Goal: Task Accomplishment & Management: Manage account settings

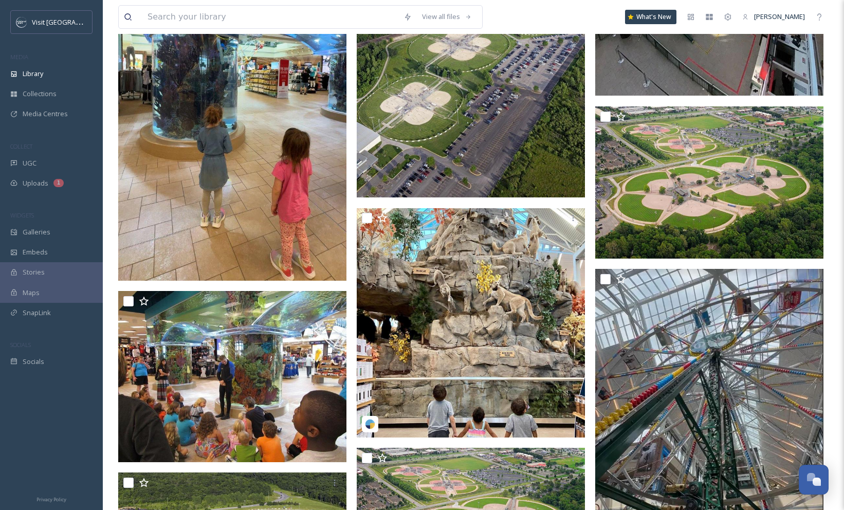
scroll to position [485, 0]
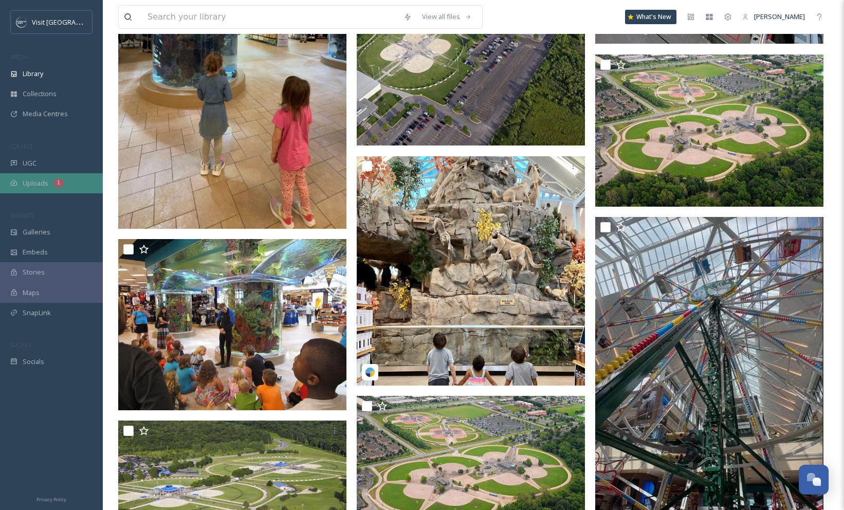
click at [34, 186] on span "Uploads" at bounding box center [36, 183] width 26 height 10
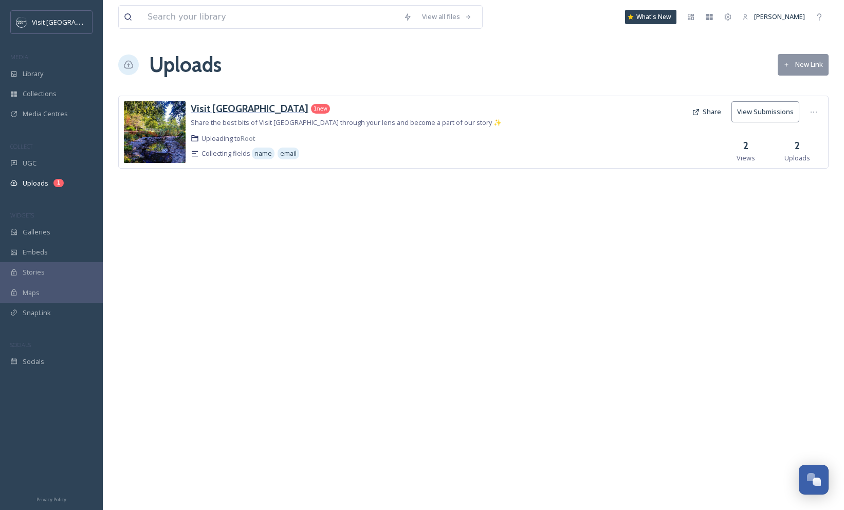
click at [229, 109] on h3 "Visit [GEOGRAPHIC_DATA]" at bounding box center [250, 108] width 118 height 12
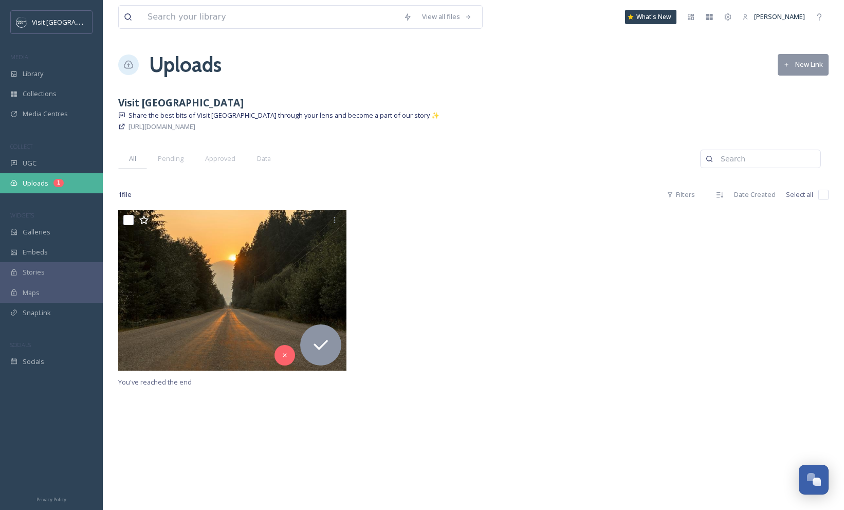
click at [41, 186] on span "Uploads" at bounding box center [36, 183] width 26 height 10
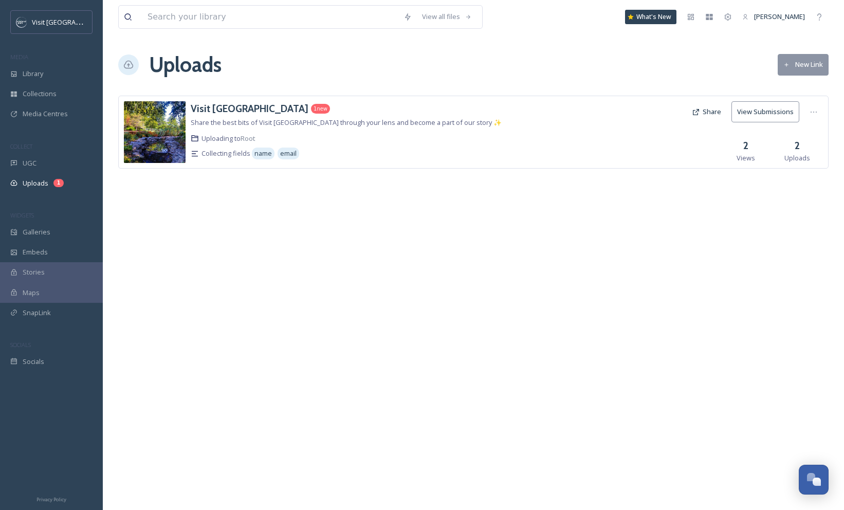
click at [147, 127] on img at bounding box center [155, 132] width 62 height 62
click at [158, 133] on img at bounding box center [155, 132] width 62 height 62
click at [51, 112] on span "Media Centres" at bounding box center [45, 114] width 45 height 10
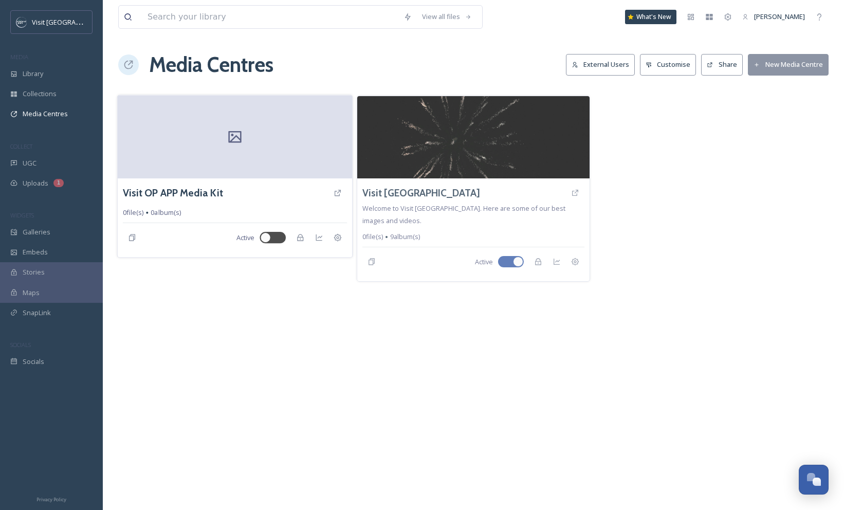
click at [232, 136] on icon at bounding box center [234, 137] width 13 height 12
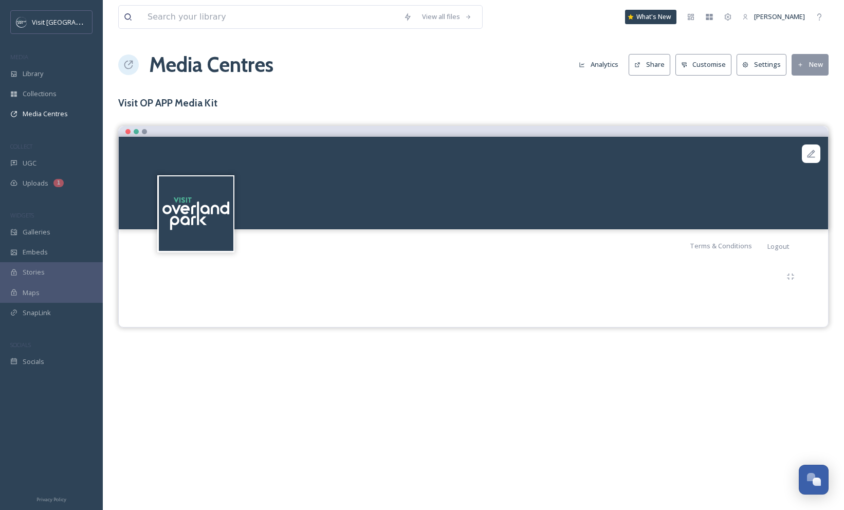
click at [208, 212] on img at bounding box center [196, 213] width 74 height 74
click at [815, 156] on icon at bounding box center [811, 153] width 10 height 10
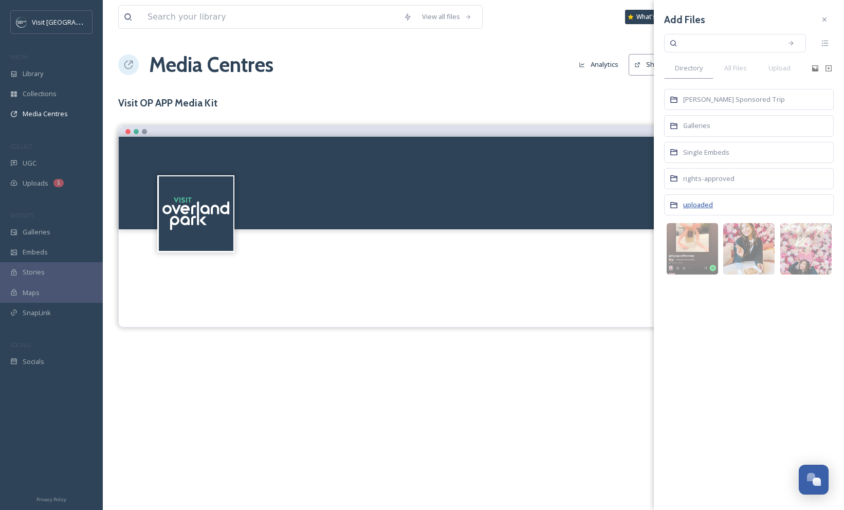
click at [691, 204] on span "uploaded" at bounding box center [698, 204] width 30 height 9
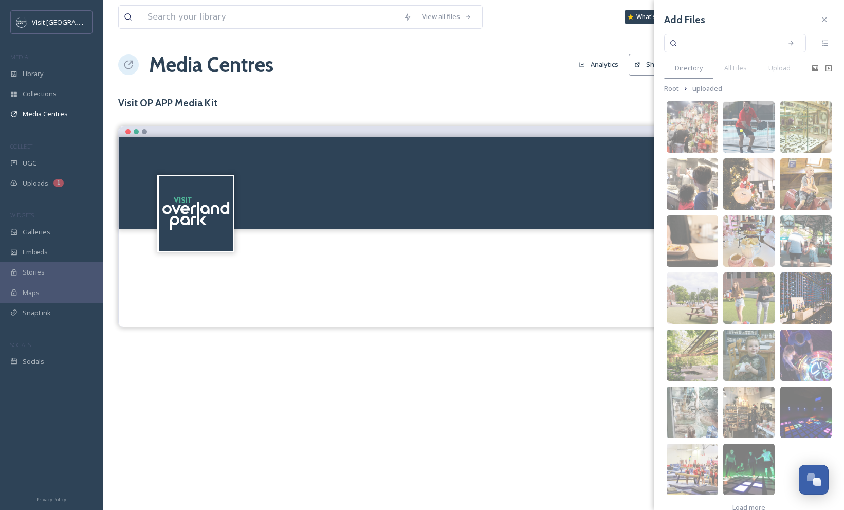
click at [681, 17] on h3 "Add Files" at bounding box center [684, 19] width 41 height 15
click at [821, 23] on icon at bounding box center [824, 19] width 8 height 8
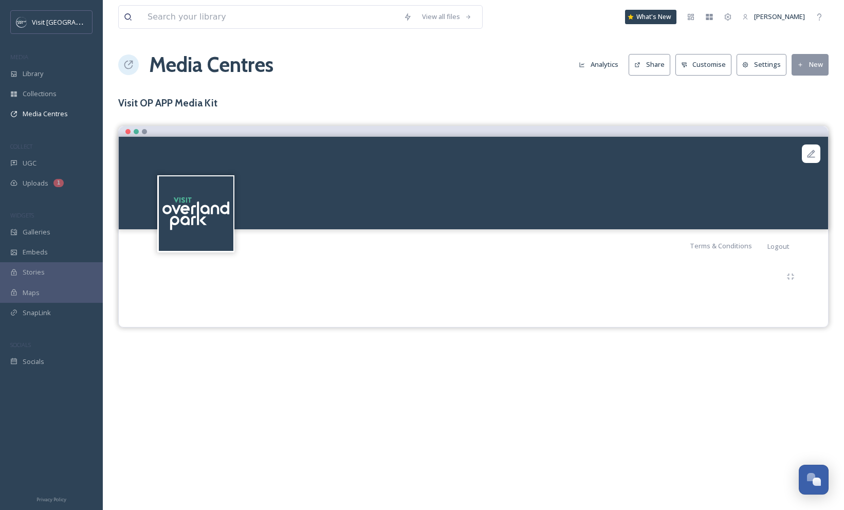
click at [600, 180] on div at bounding box center [473, 183] width 709 height 92
click at [814, 153] on icon at bounding box center [811, 153] width 10 height 10
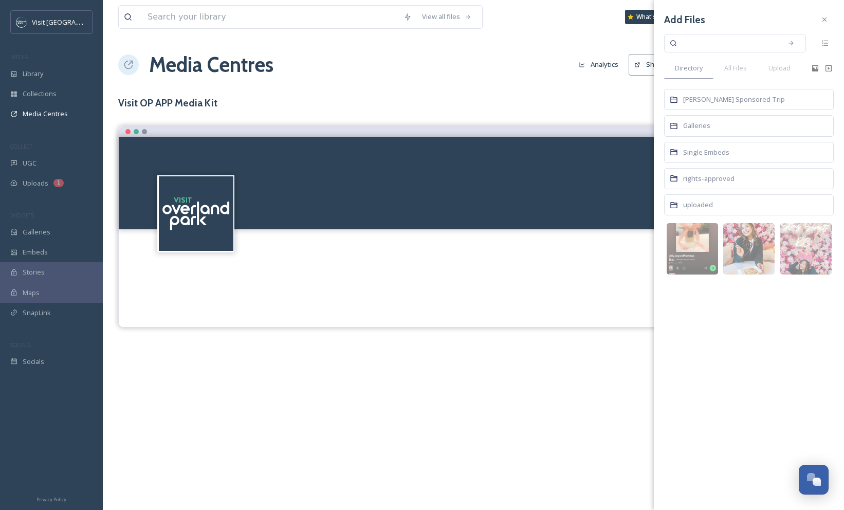
click at [696, 46] on input at bounding box center [727, 43] width 97 height 23
type input "pickleball"
click at [790, 45] on icon at bounding box center [790, 43] width 5 height 5
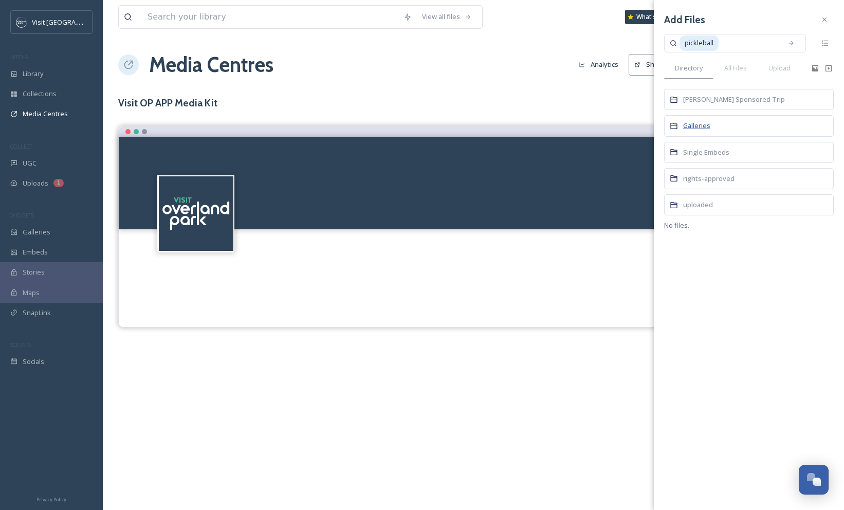
click at [687, 125] on span "Galleries" at bounding box center [696, 125] width 27 height 9
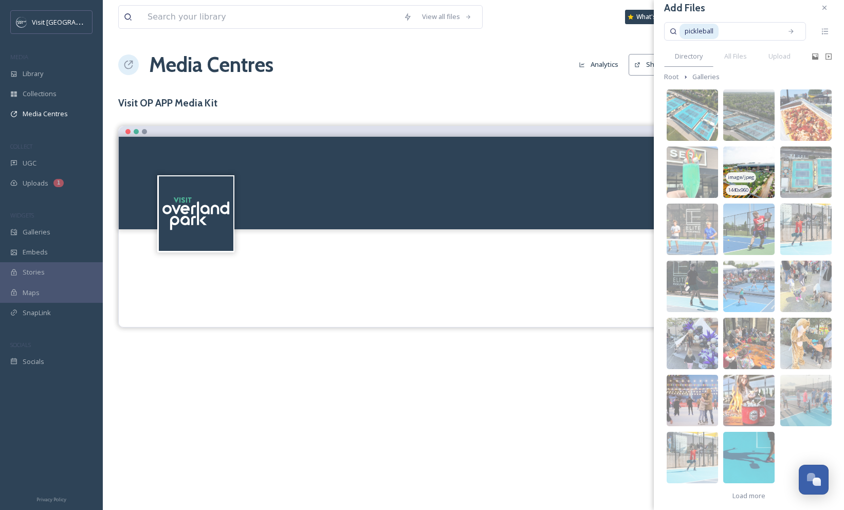
scroll to position [18, 0]
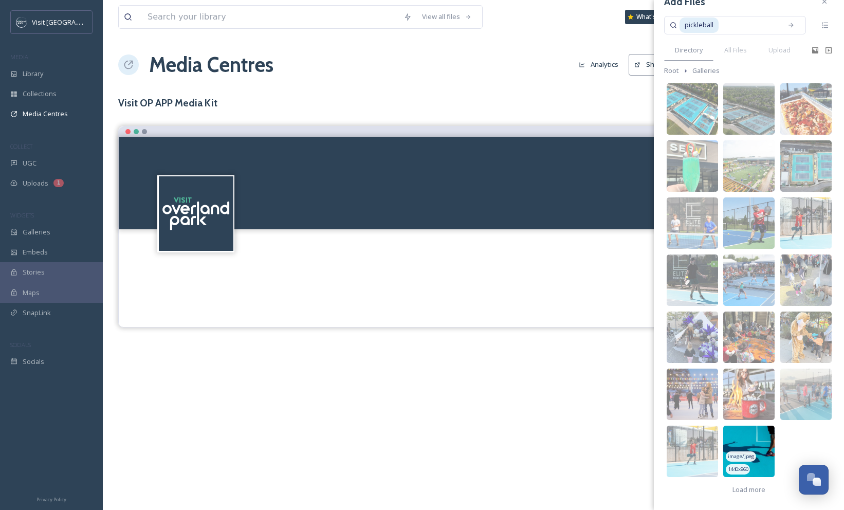
click at [757, 456] on img at bounding box center [748, 450] width 51 height 51
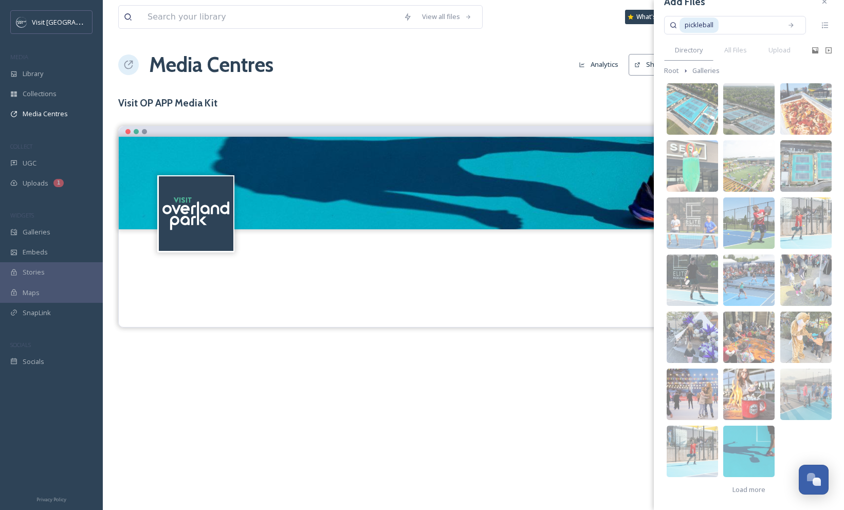
click at [570, 397] on div "View all files What's New [PERSON_NAME] Media Centres Analytics Share Customise…" at bounding box center [473, 255] width 741 height 510
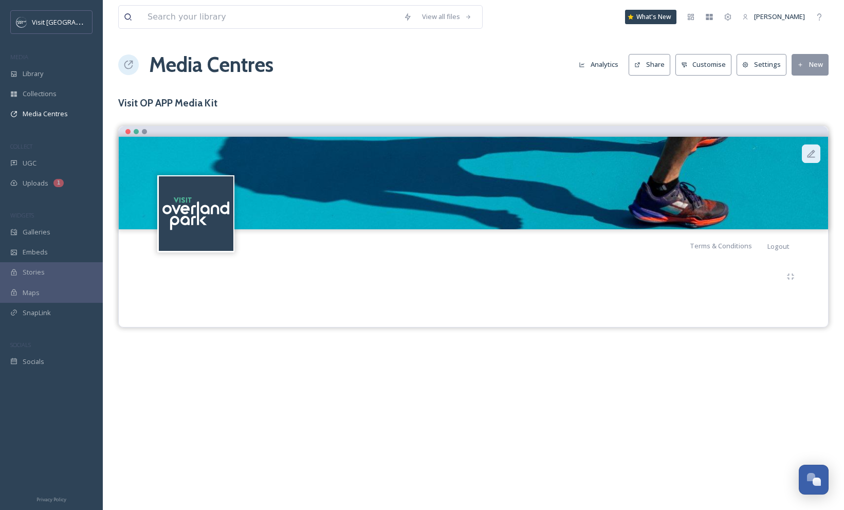
click at [811, 157] on icon at bounding box center [811, 153] width 10 height 10
click at [583, 191] on img at bounding box center [473, 183] width 709 height 92
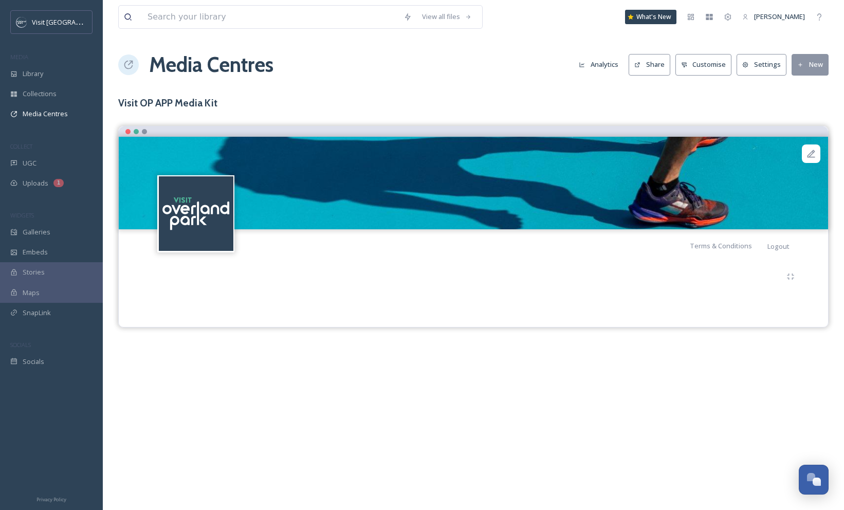
click at [583, 191] on img at bounding box center [473, 183] width 709 height 92
click at [700, 63] on button "Customise" at bounding box center [703, 64] width 57 height 21
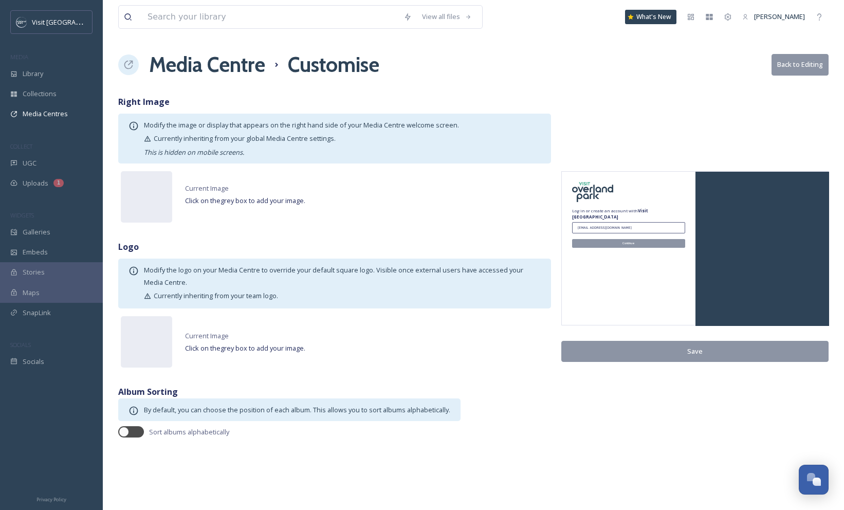
click at [797, 65] on button "Back to Editing" at bounding box center [799, 64] width 57 height 21
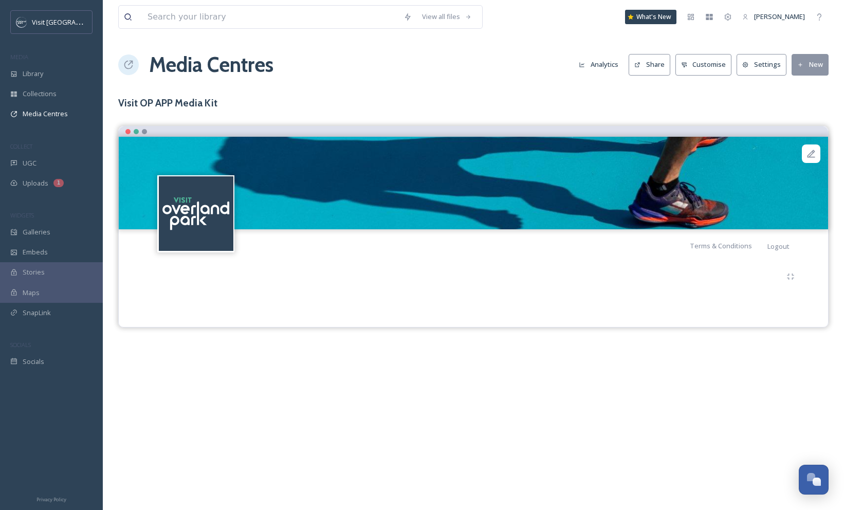
click at [768, 64] on button "Settings" at bounding box center [761, 64] width 50 height 21
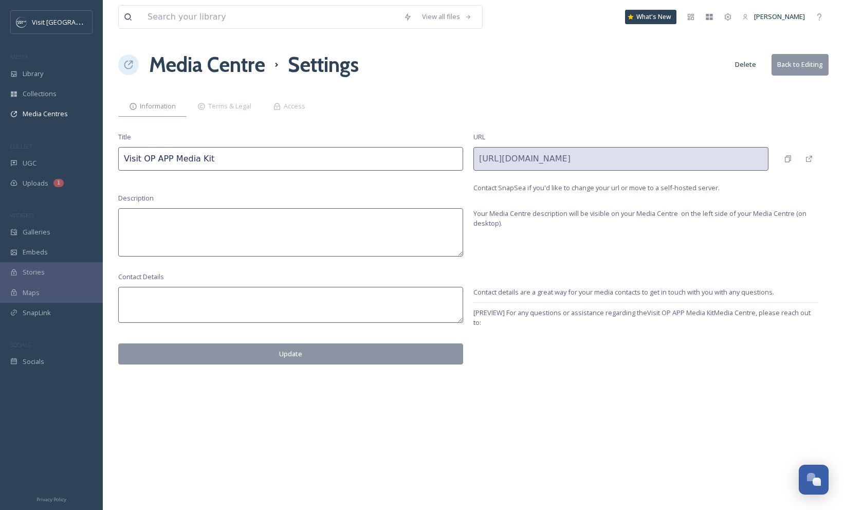
click at [185, 65] on h1 "Media Centre" at bounding box center [207, 64] width 116 height 31
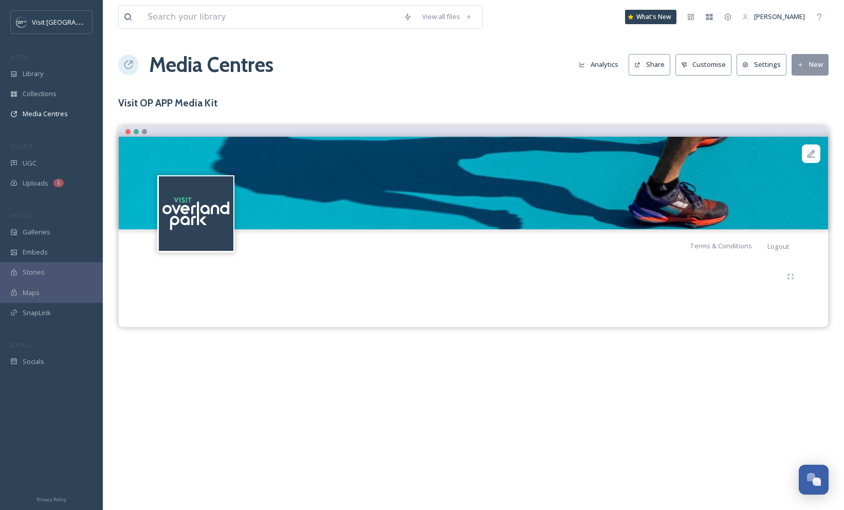
click at [657, 63] on button "Share" at bounding box center [649, 64] width 42 height 21
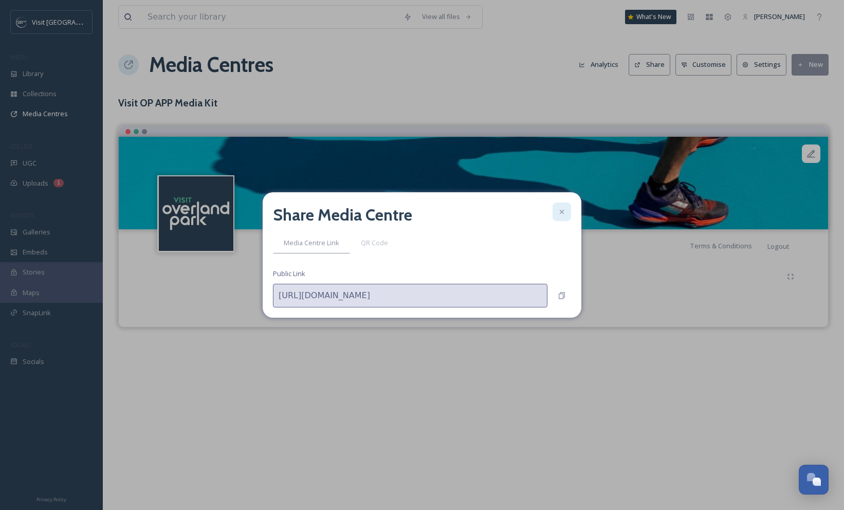
click at [563, 212] on icon at bounding box center [561, 212] width 8 height 8
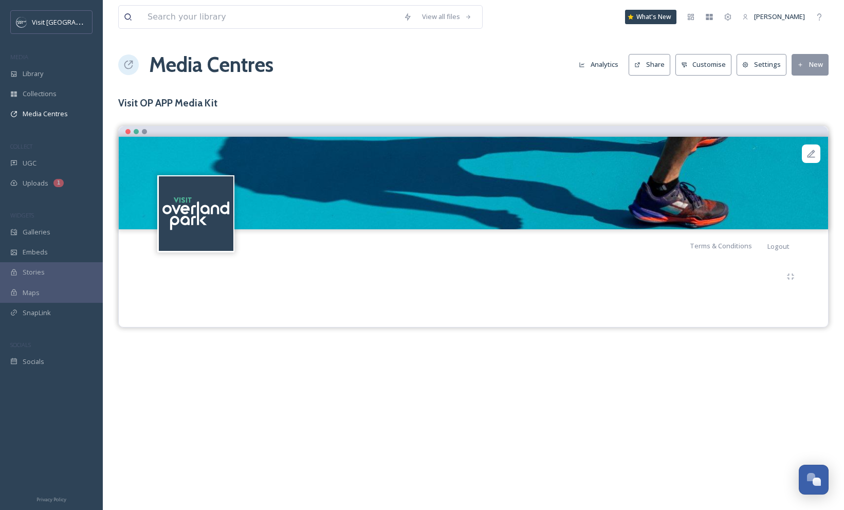
click at [486, 70] on div "Media Centres Analytics Share Customise Settings New" at bounding box center [473, 64] width 710 height 31
click at [131, 64] on icon at bounding box center [128, 65] width 10 height 10
click at [171, 65] on h1 "Media Centres" at bounding box center [211, 64] width 124 height 31
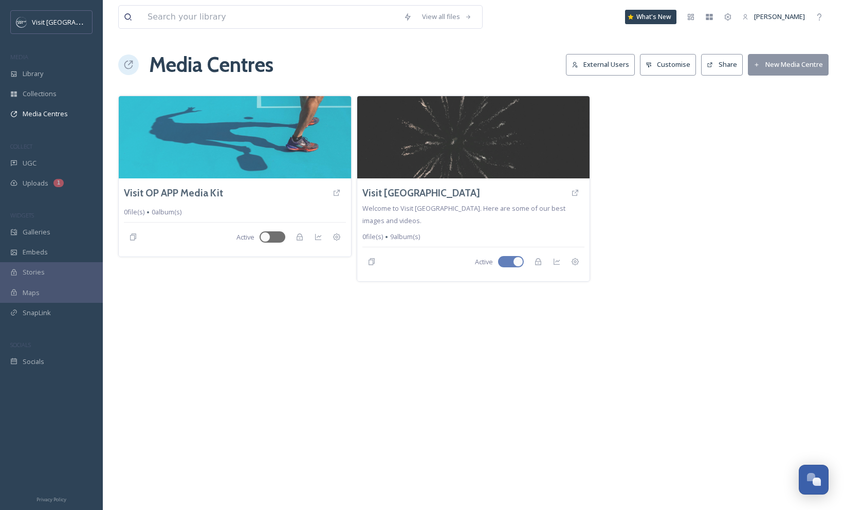
click at [197, 276] on div "Visit OP APP Media Kit 0 file(s) 0 album(s) Active" at bounding box center [234, 189] width 233 height 186
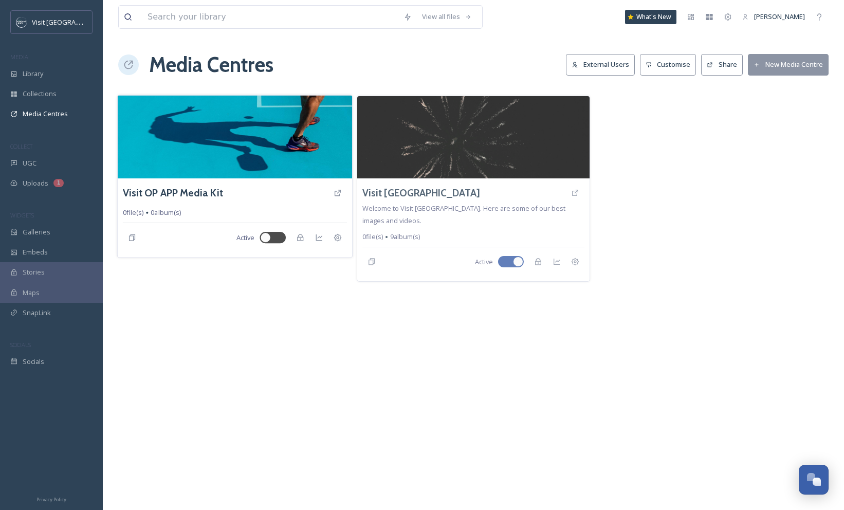
click at [235, 160] on img at bounding box center [235, 136] width 235 height 83
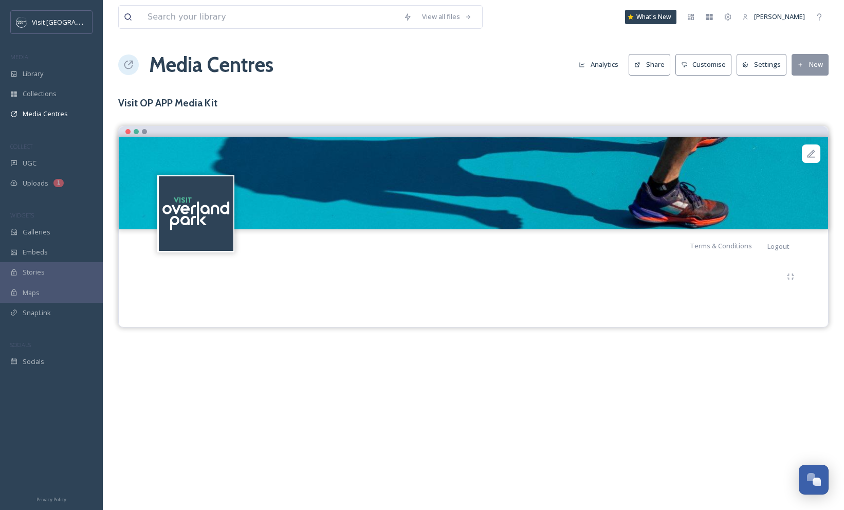
click at [695, 182] on img at bounding box center [473, 183] width 709 height 92
click at [440, 99] on h3 "Visit OP APP Media Kit" at bounding box center [473, 103] width 710 height 15
click at [703, 67] on button "Customise" at bounding box center [703, 64] width 57 height 21
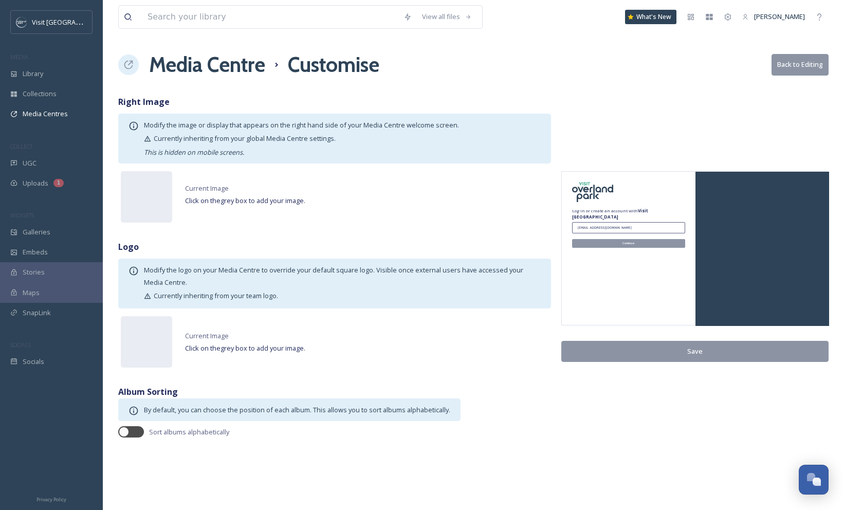
click at [792, 65] on button "Back to Editing" at bounding box center [799, 64] width 57 height 21
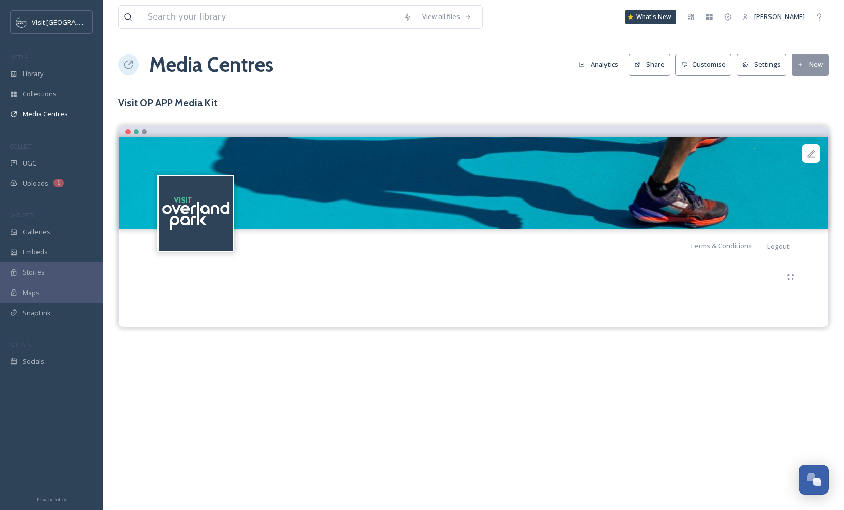
click at [398, 109] on h3 "Visit OP APP Media Kit" at bounding box center [473, 103] width 710 height 15
click at [361, 184] on img at bounding box center [473, 183] width 709 height 92
click at [602, 276] on div at bounding box center [473, 276] width 652 height 18
click at [433, 255] on div "Terms & Conditions Logout" at bounding box center [473, 245] width 709 height 33
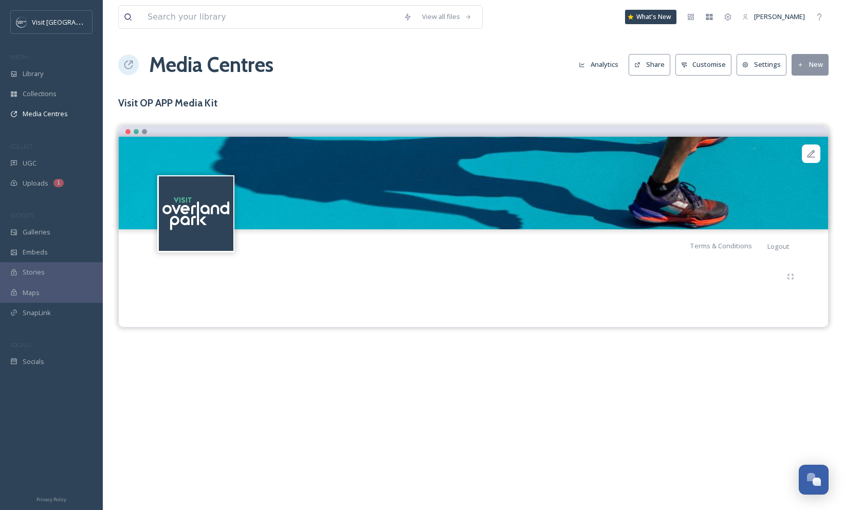
click at [433, 255] on div "Terms & Conditions Logout" at bounding box center [473, 245] width 709 height 33
click at [789, 274] on icon at bounding box center [790, 276] width 8 height 8
click at [754, 291] on div at bounding box center [473, 286] width 694 height 49
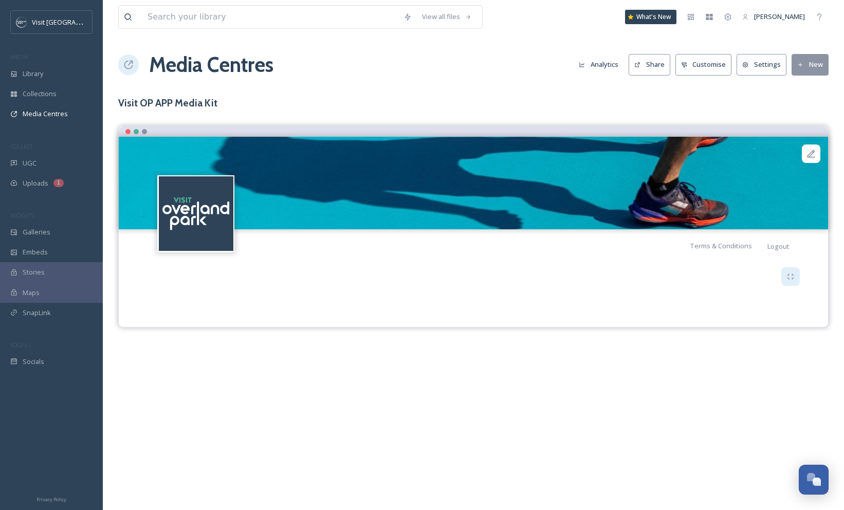
click at [733, 82] on div "View all files What's New [PERSON_NAME] Media Centres Analytics Share Customise…" at bounding box center [473, 255] width 741 height 510
click at [376, 98] on h3 "Visit OP APP Media Kit" at bounding box center [473, 103] width 710 height 15
click at [180, 103] on h3 "Visit OP APP Media Kit" at bounding box center [473, 103] width 710 height 15
click at [178, 64] on h1 "Media Centres" at bounding box center [211, 64] width 124 height 31
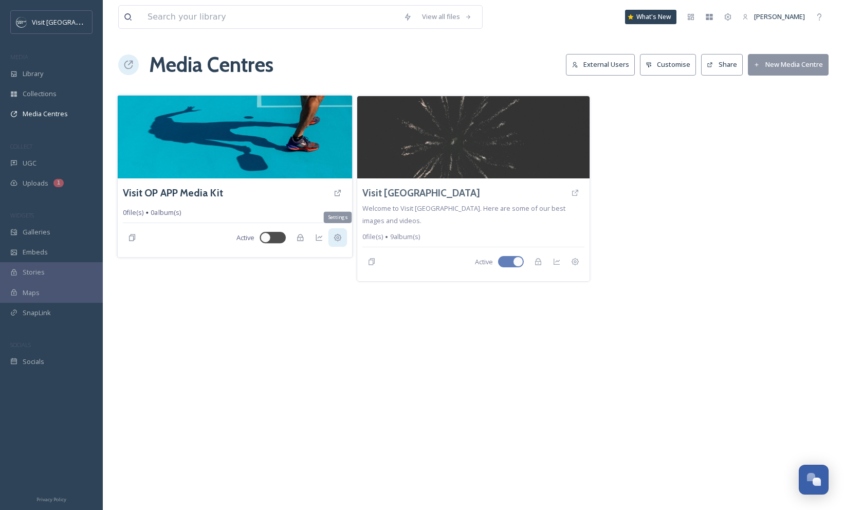
click at [343, 237] on div "Settings" at bounding box center [337, 237] width 18 height 18
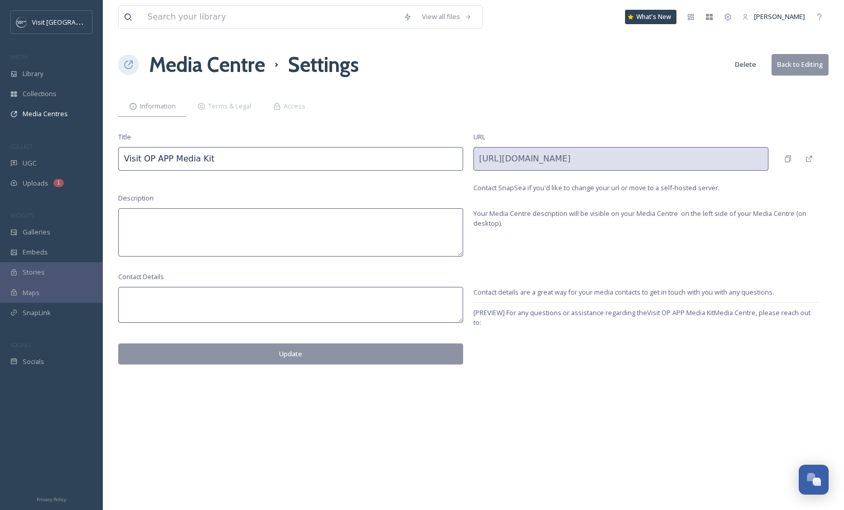
click at [403, 105] on div "Information Terms & Legal Access" at bounding box center [473, 106] width 710 height 21
click at [294, 106] on span "Access" at bounding box center [295, 106] width 22 height 10
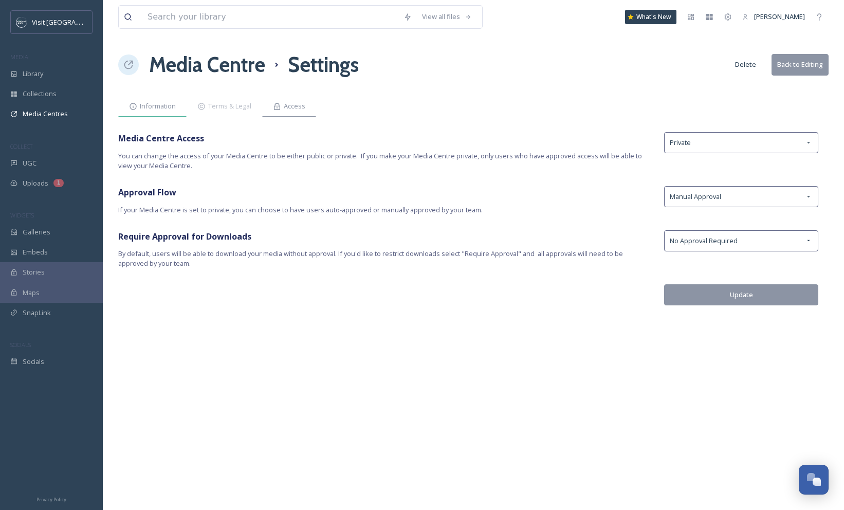
click at [161, 109] on span "Information" at bounding box center [158, 106] width 36 height 10
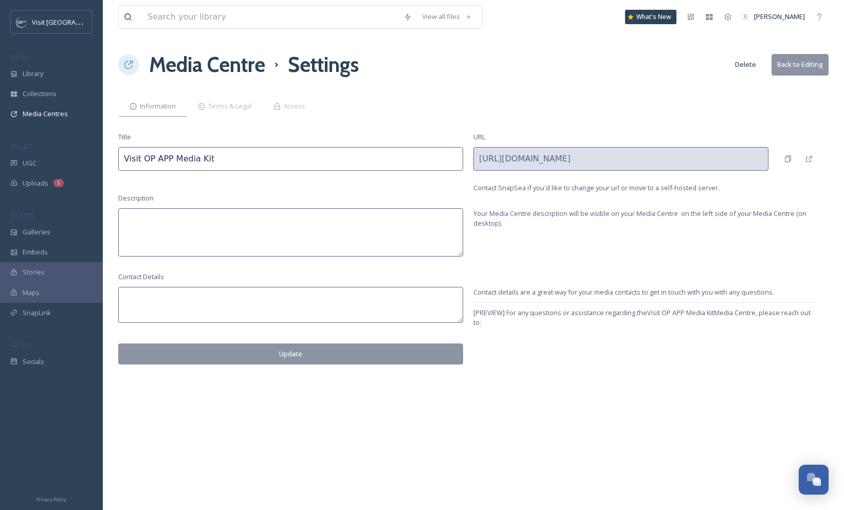
click at [794, 65] on button "Back to Editing" at bounding box center [799, 64] width 57 height 21
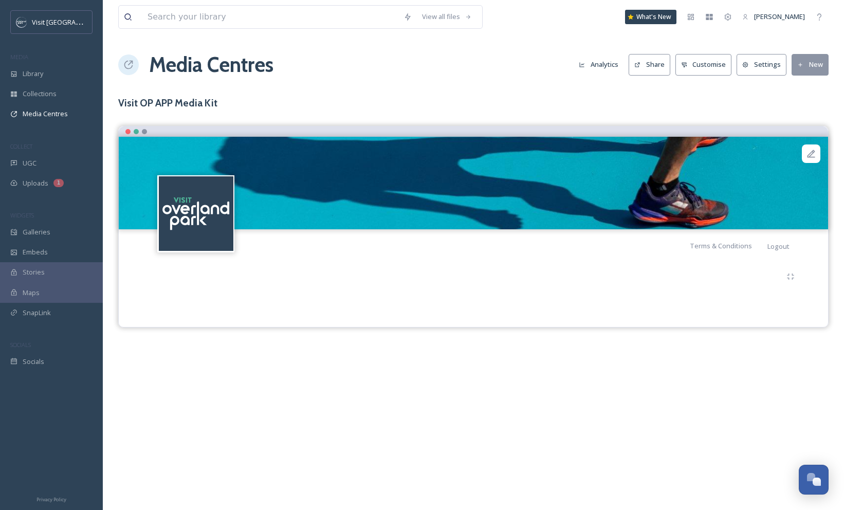
click at [577, 275] on div at bounding box center [473, 276] width 652 height 18
click at [236, 294] on div at bounding box center [473, 286] width 694 height 49
click at [240, 266] on div at bounding box center [473, 286] width 694 height 49
click at [54, 94] on span "Collections" at bounding box center [40, 94] width 34 height 10
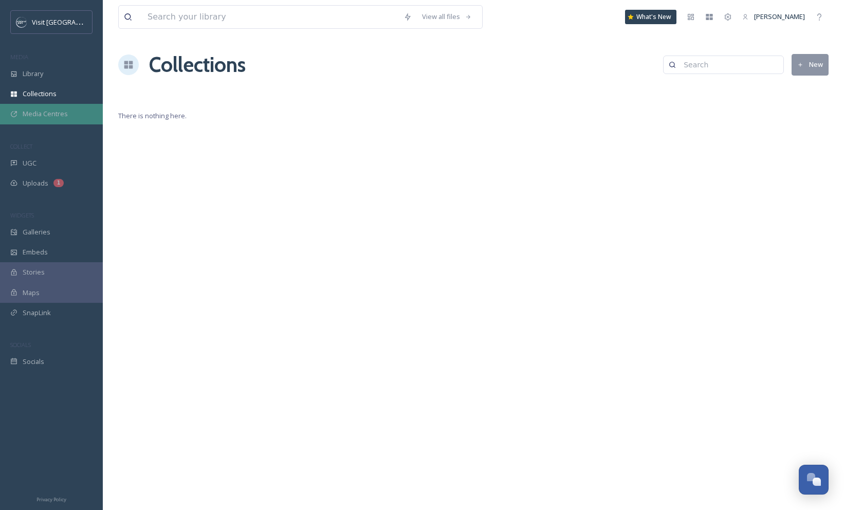
click at [47, 111] on span "Media Centres" at bounding box center [45, 114] width 45 height 10
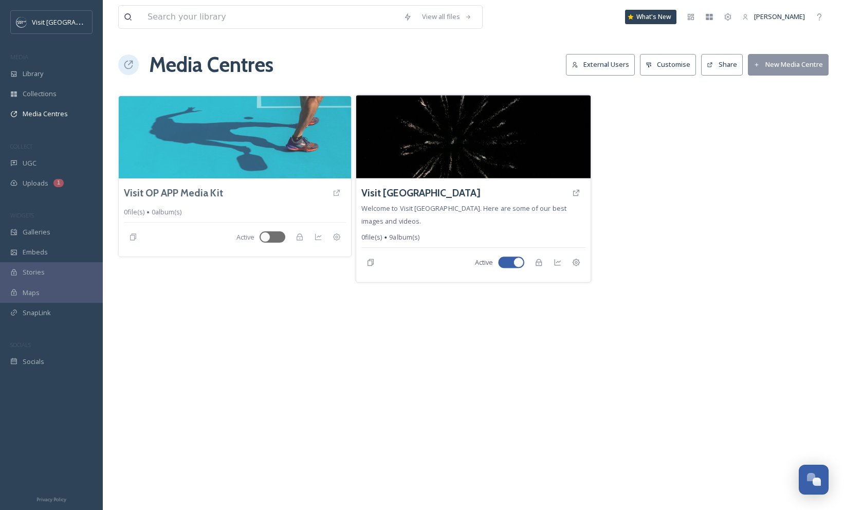
click at [453, 155] on img at bounding box center [473, 136] width 235 height 83
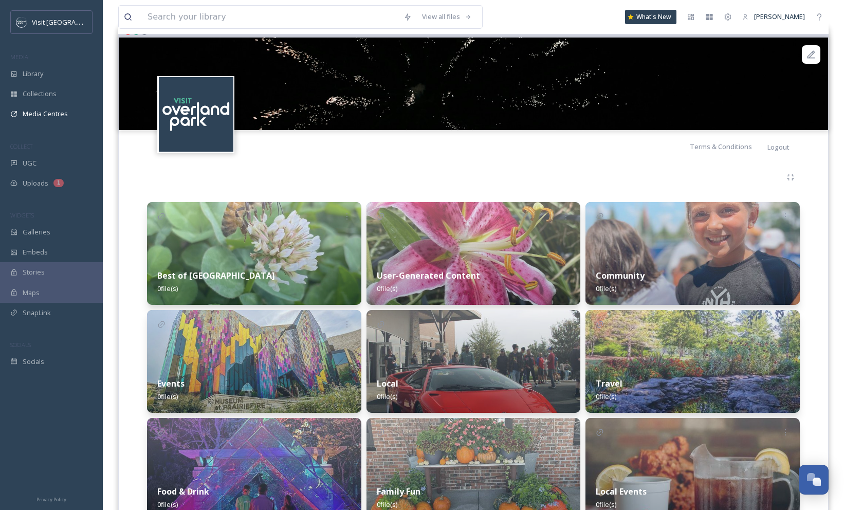
scroll to position [135, 0]
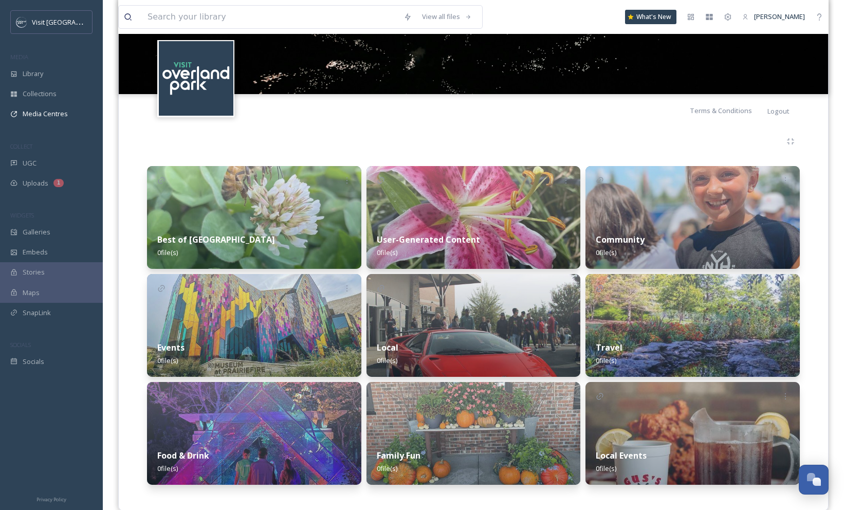
click at [278, 216] on img at bounding box center [254, 217] width 214 height 103
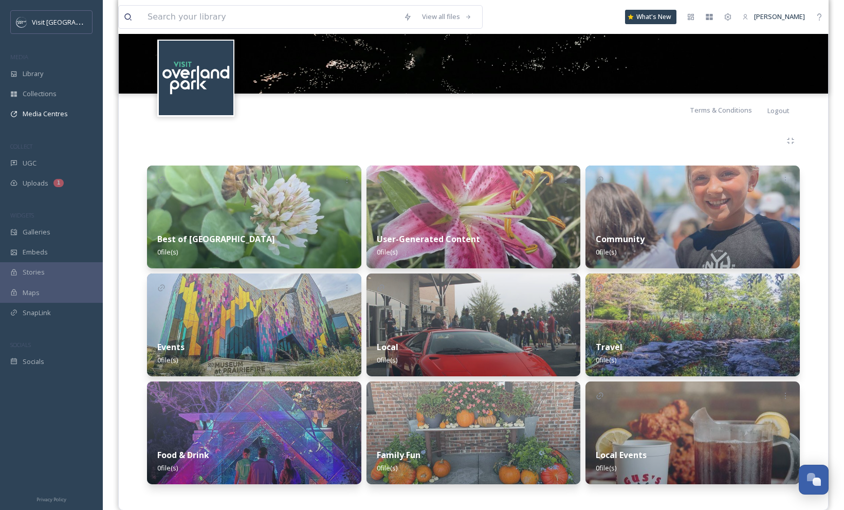
scroll to position [139, 0]
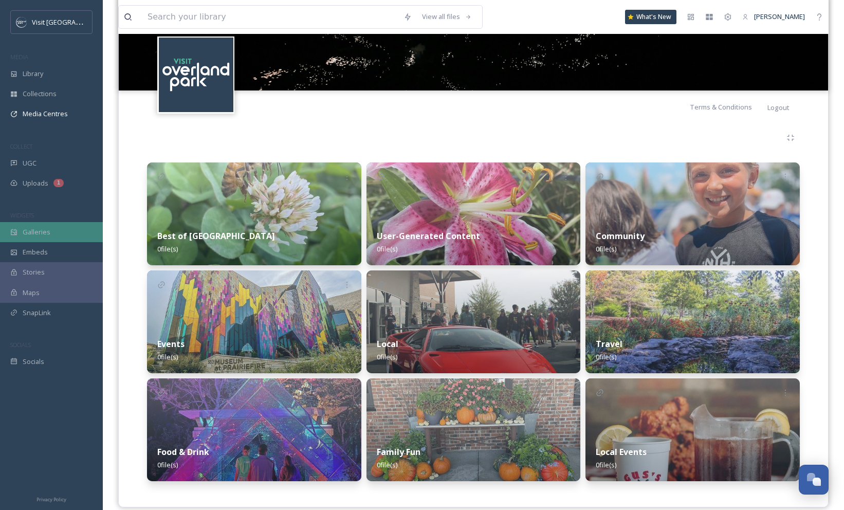
click at [43, 229] on span "Galleries" at bounding box center [37, 232] width 28 height 10
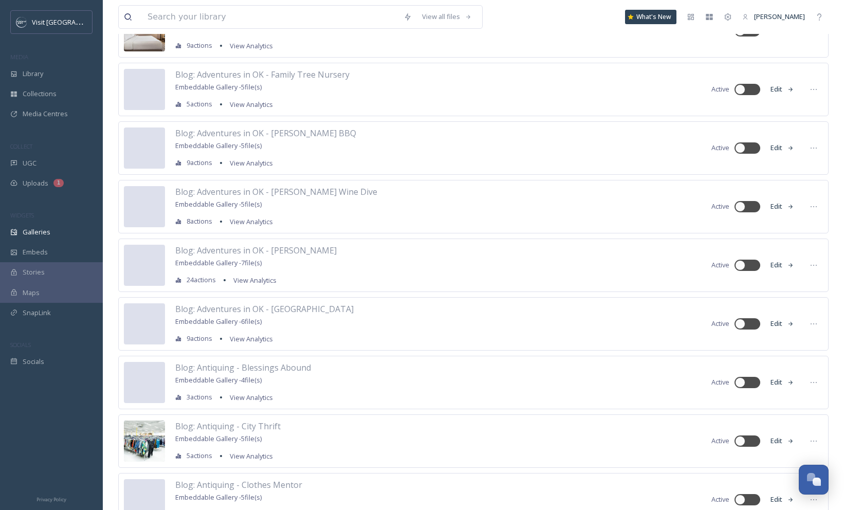
scroll to position [915, 0]
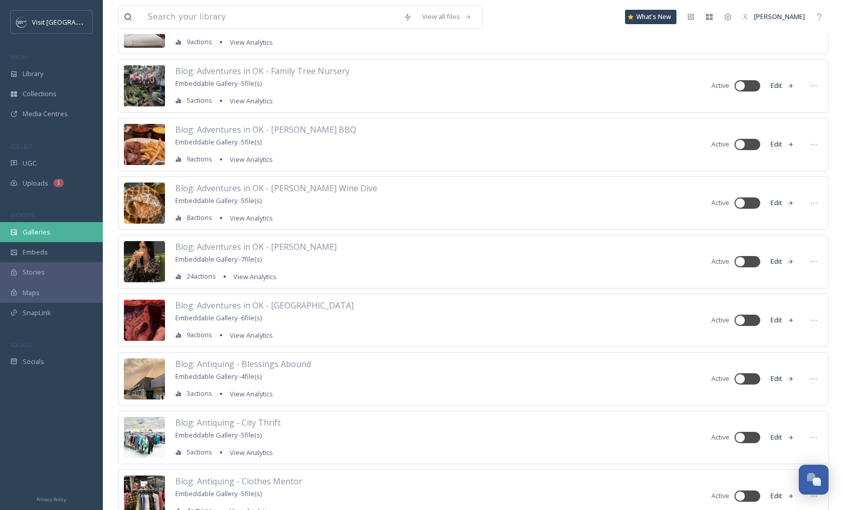
click at [37, 228] on span "Galleries" at bounding box center [37, 232] width 28 height 10
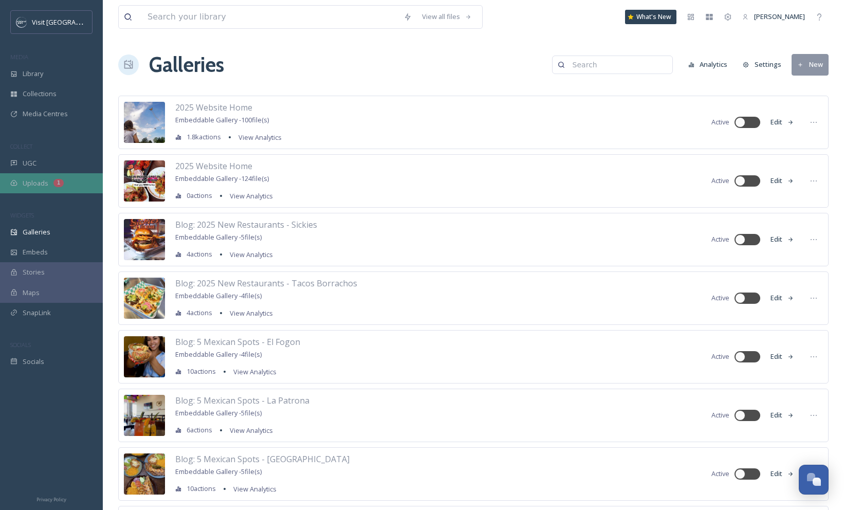
click at [39, 186] on span "Uploads" at bounding box center [36, 183] width 26 height 10
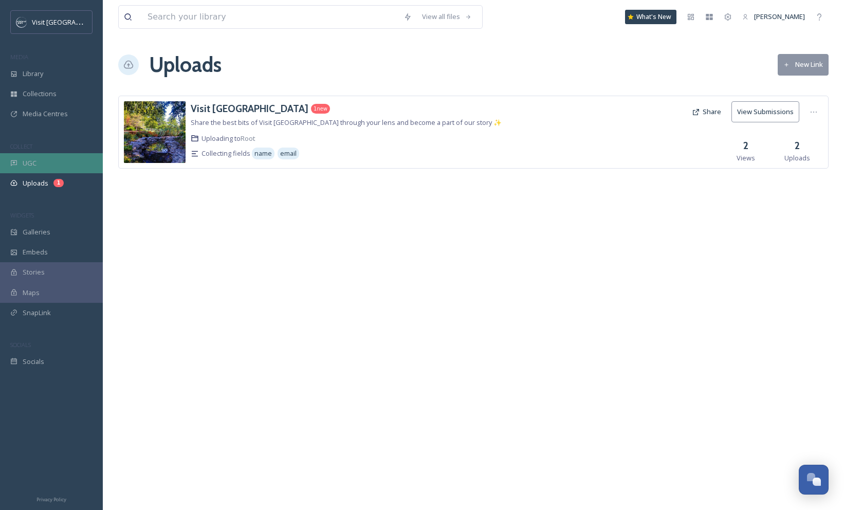
click at [35, 161] on span "UGC" at bounding box center [30, 163] width 14 height 10
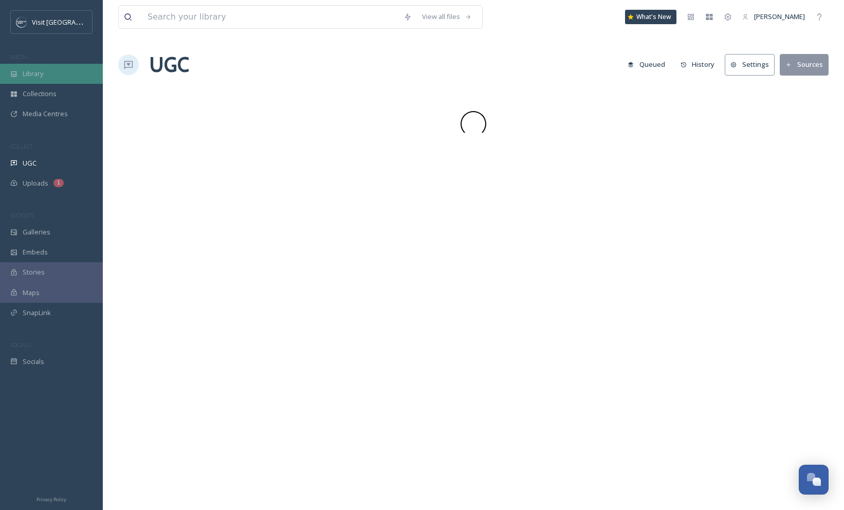
click at [36, 72] on span "Library" at bounding box center [33, 74] width 21 height 10
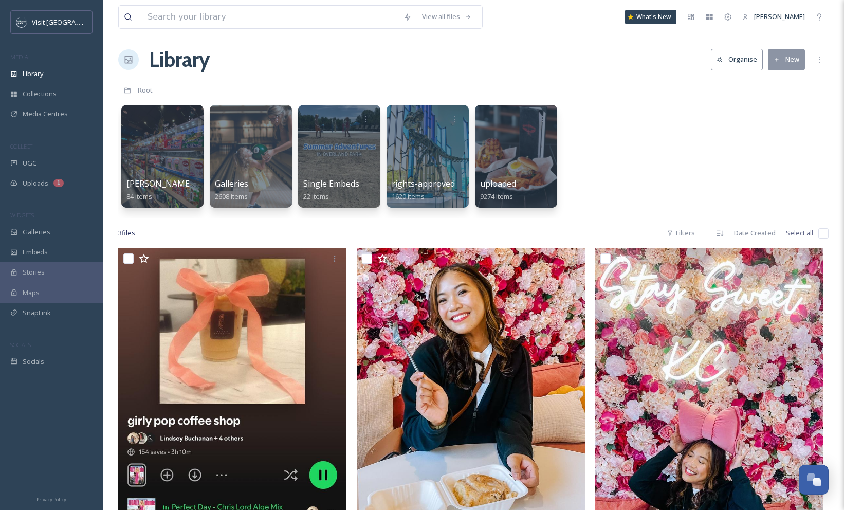
scroll to position [12, 0]
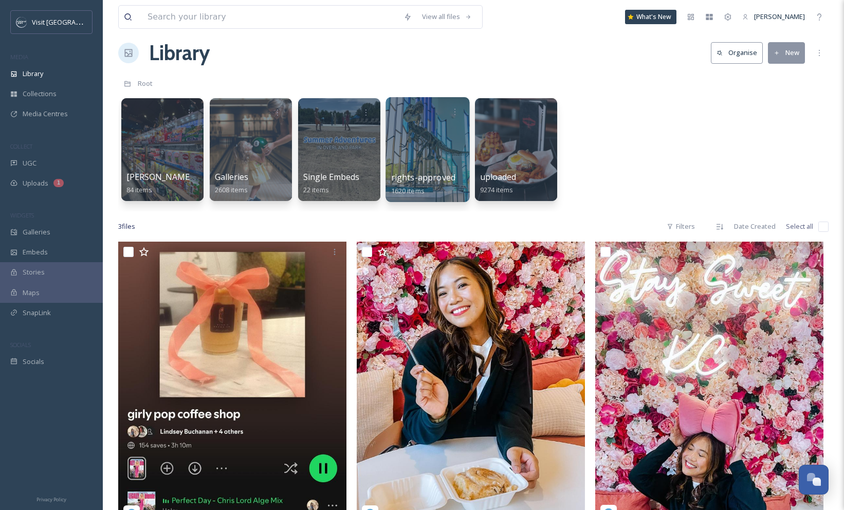
click at [421, 161] on div at bounding box center [427, 149] width 84 height 105
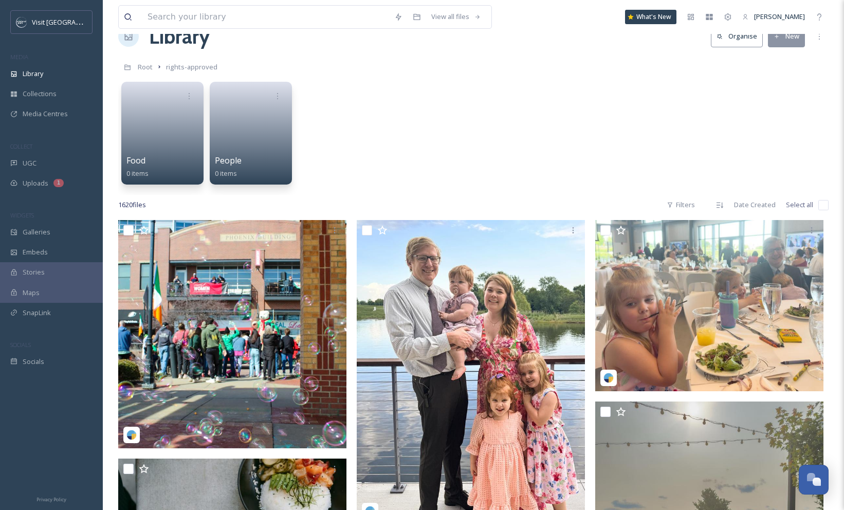
scroll to position [34, 0]
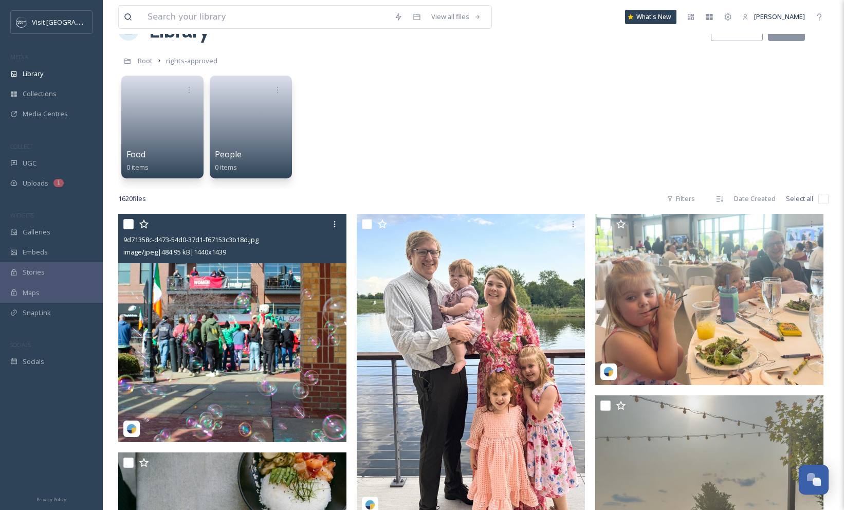
click at [128, 223] on input "checkbox" at bounding box center [128, 224] width 10 height 10
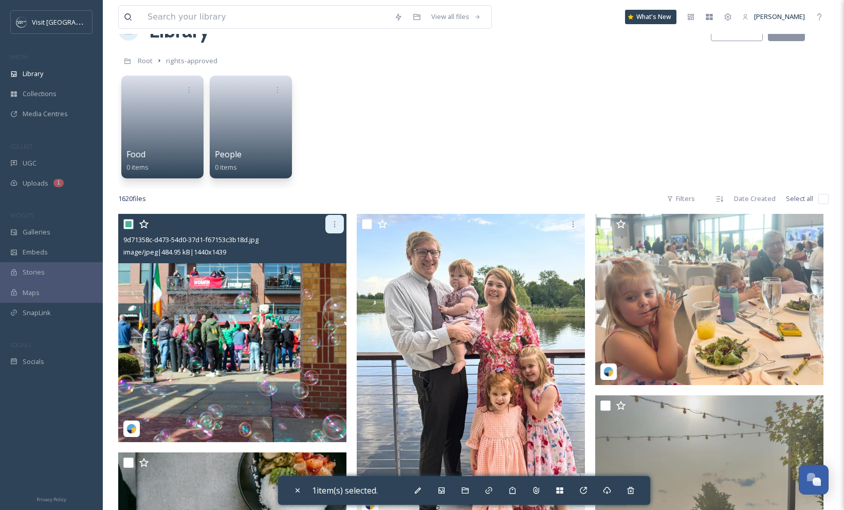
click at [335, 226] on icon at bounding box center [334, 224] width 8 height 8
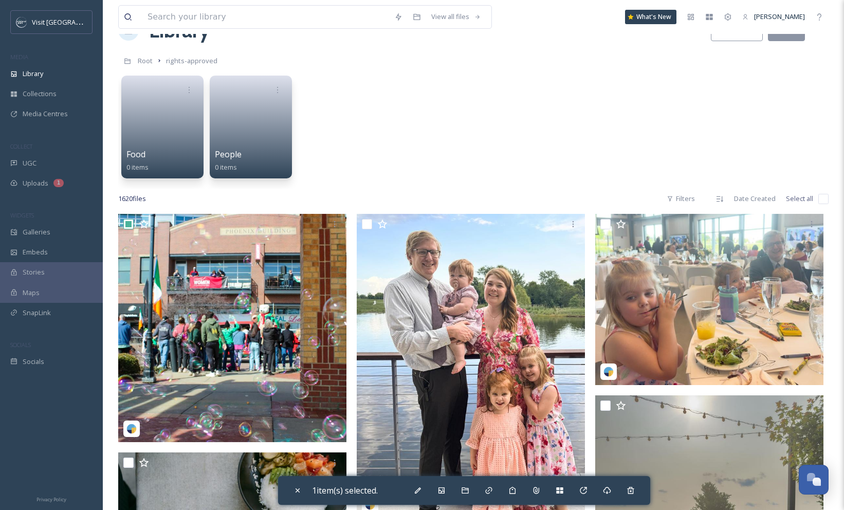
click at [364, 170] on div "Food 0 items People 0 items" at bounding box center [473, 129] width 710 height 118
click at [587, 492] on icon at bounding box center [583, 490] width 8 height 8
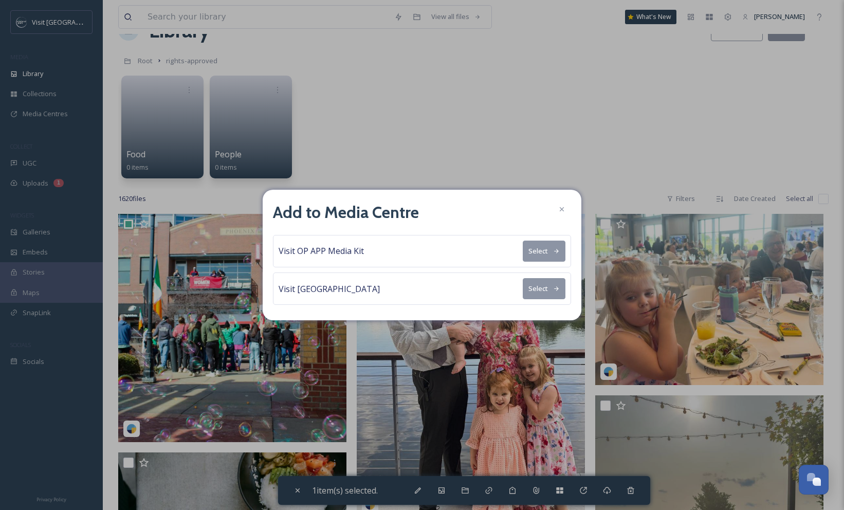
click at [540, 250] on button "Select" at bounding box center [543, 250] width 43 height 21
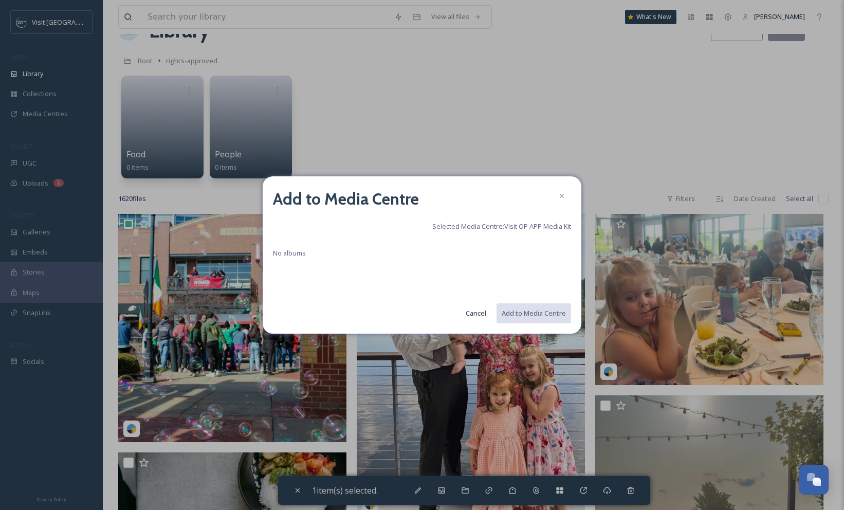
click at [290, 254] on span "No albums" at bounding box center [289, 252] width 33 height 9
click at [561, 197] on icon at bounding box center [561, 196] width 8 height 8
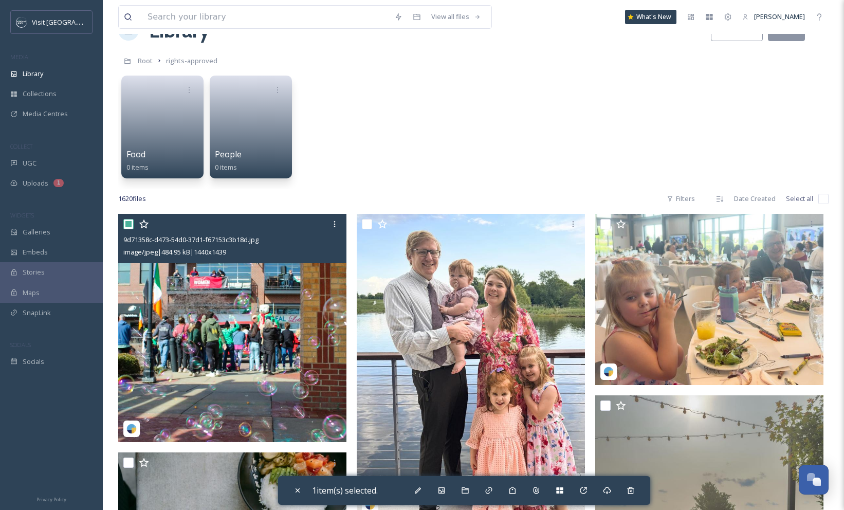
click at [129, 225] on input "checkbox" at bounding box center [128, 224] width 10 height 10
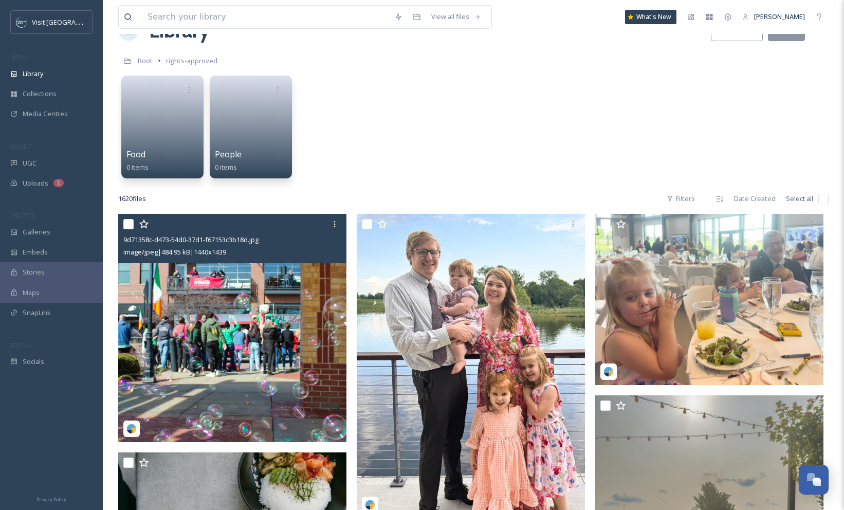
click at [128, 225] on input "checkbox" at bounding box center [128, 224] width 10 height 10
checkbox input "true"
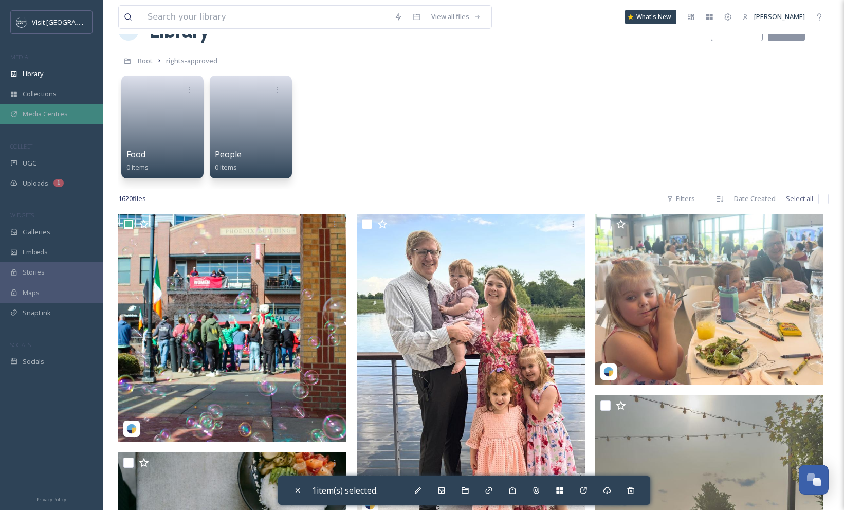
click at [49, 109] on span "Media Centres" at bounding box center [45, 114] width 45 height 10
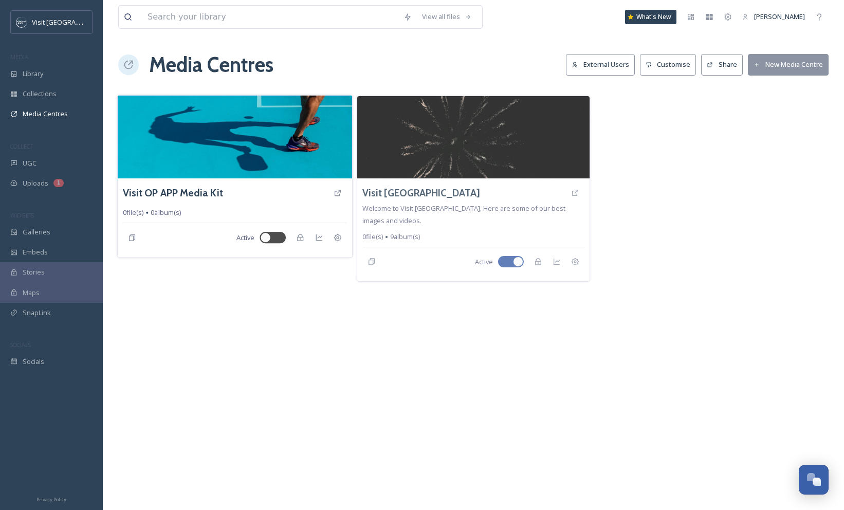
click at [239, 140] on img at bounding box center [235, 136] width 235 height 83
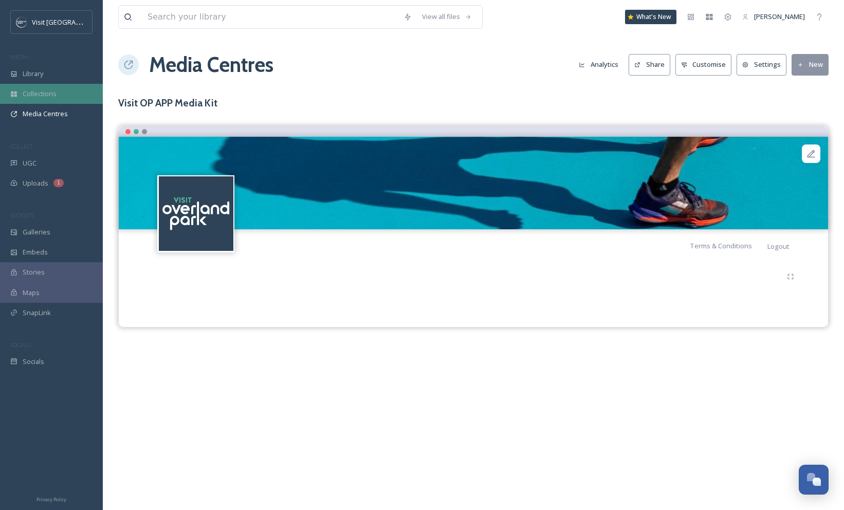
click at [48, 93] on span "Collections" at bounding box center [40, 94] width 34 height 10
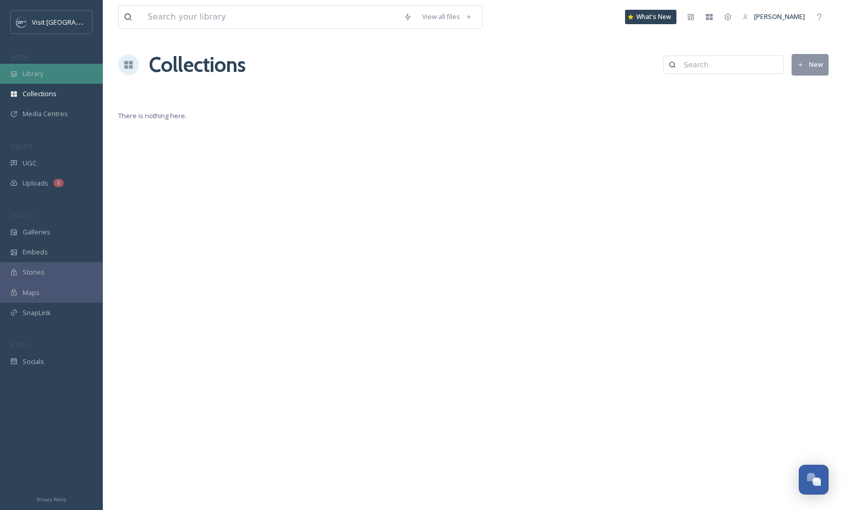
click at [46, 73] on div "Library" at bounding box center [51, 74] width 103 height 20
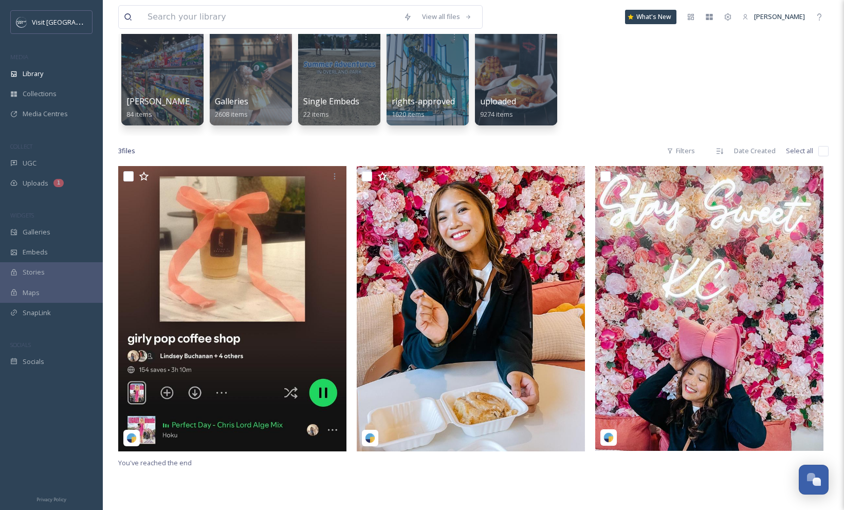
scroll to position [44, 0]
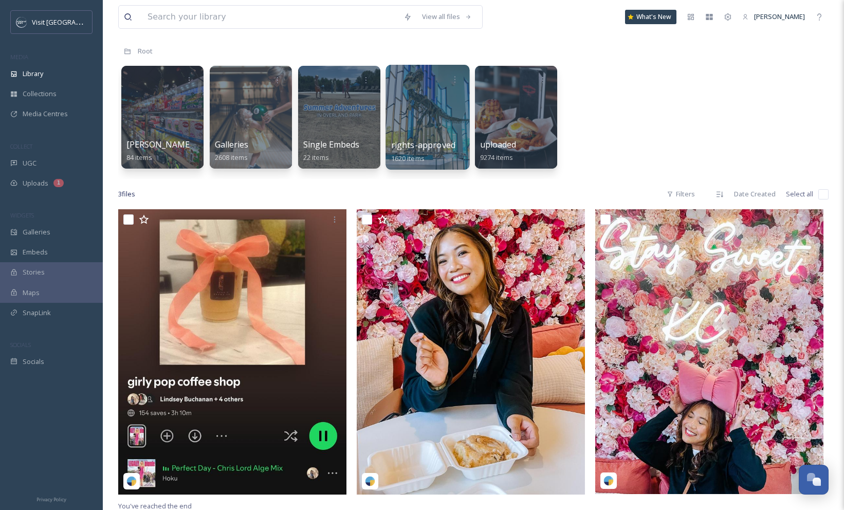
click at [446, 133] on div at bounding box center [427, 117] width 84 height 105
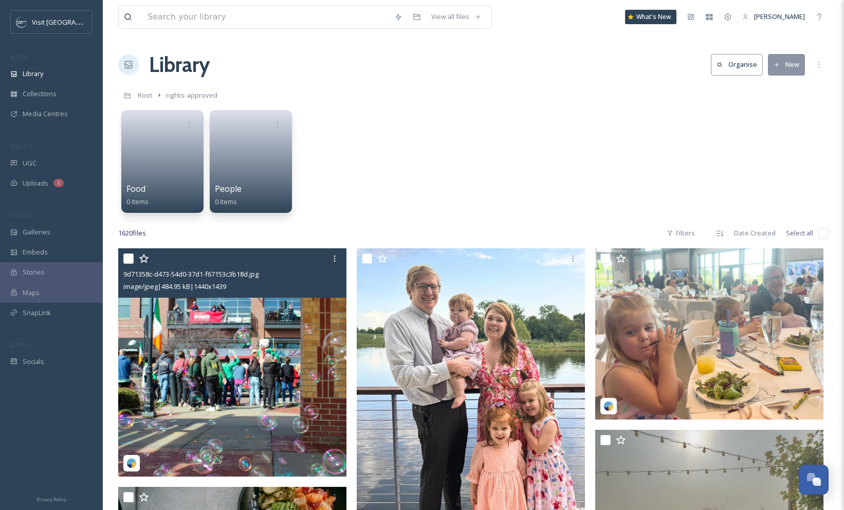
click at [126, 257] on input "checkbox" at bounding box center [128, 258] width 10 height 10
checkbox input "true"
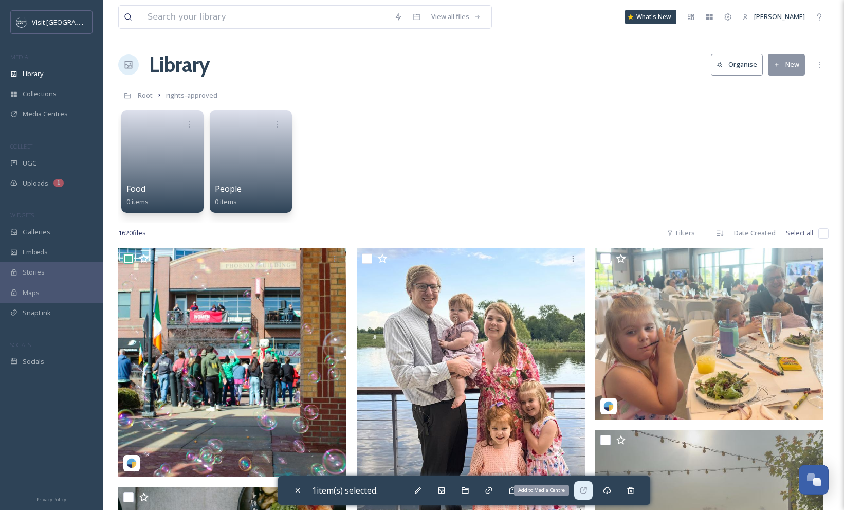
click at [586, 489] on icon at bounding box center [583, 490] width 8 height 8
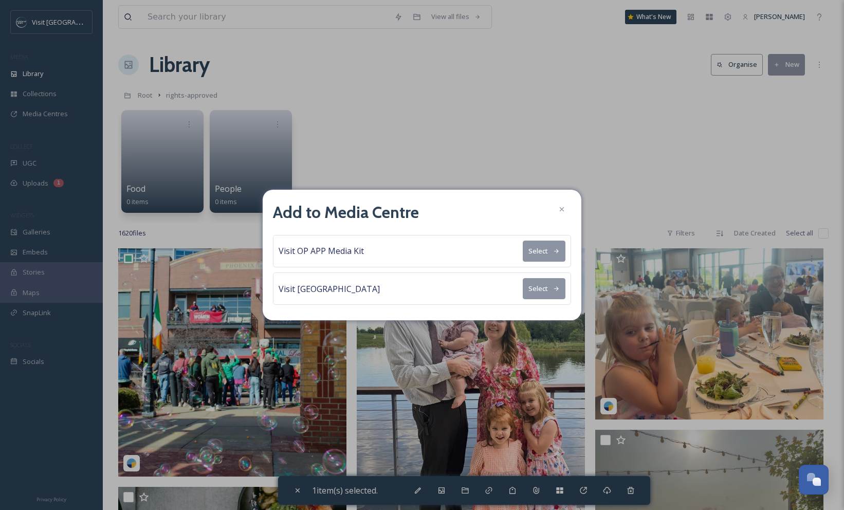
click at [463, 252] on div "Visit OP APP Media Kit Select" at bounding box center [422, 251] width 298 height 32
click at [539, 252] on button "Select" at bounding box center [543, 250] width 43 height 21
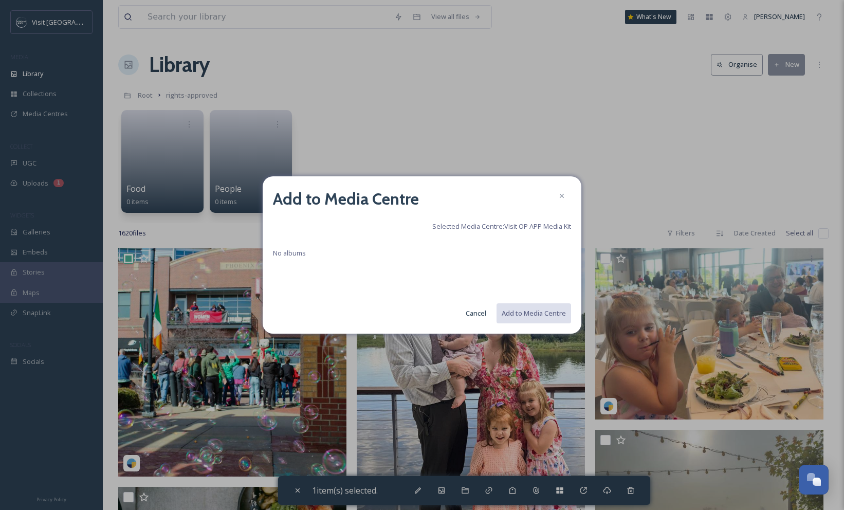
click at [504, 226] on span "Selected Media Centre: Visit OP APP Media Kit" at bounding box center [501, 226] width 139 height 10
click at [278, 255] on span "No albums" at bounding box center [289, 252] width 33 height 9
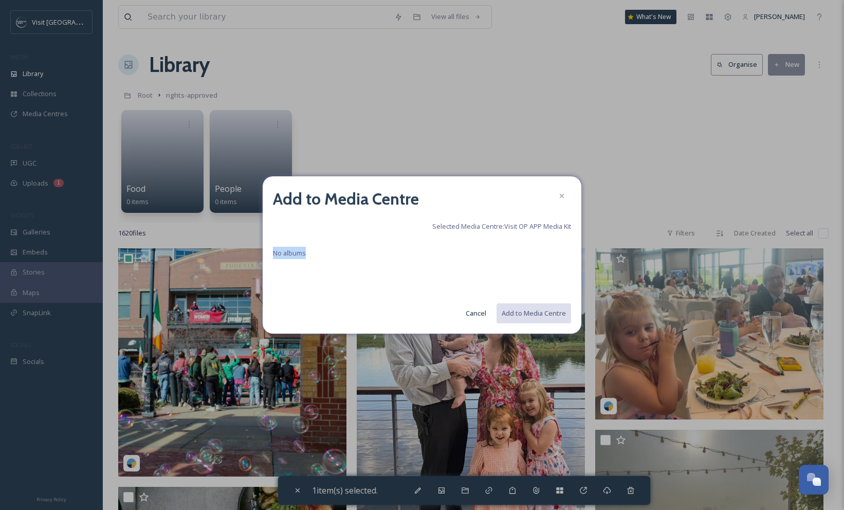
click at [278, 255] on span "No albums" at bounding box center [289, 252] width 33 height 9
click at [476, 314] on button "Cancel" at bounding box center [475, 313] width 31 height 20
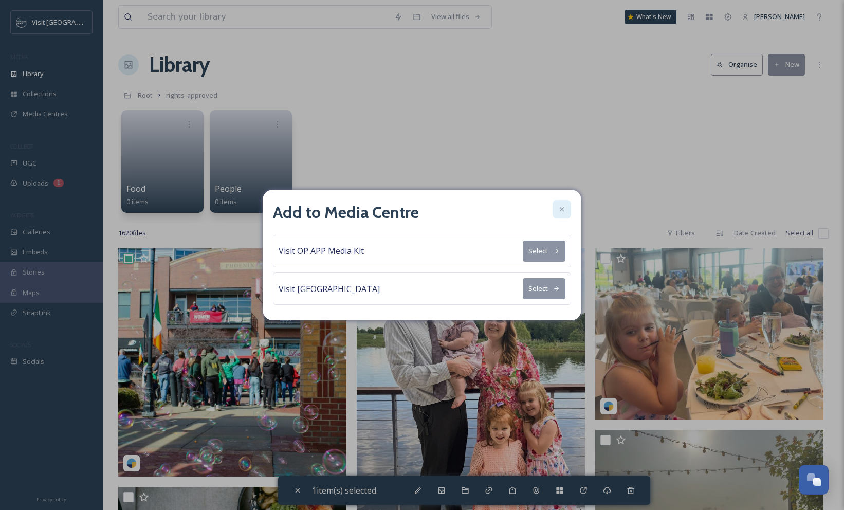
click at [558, 210] on icon at bounding box center [561, 209] width 8 height 8
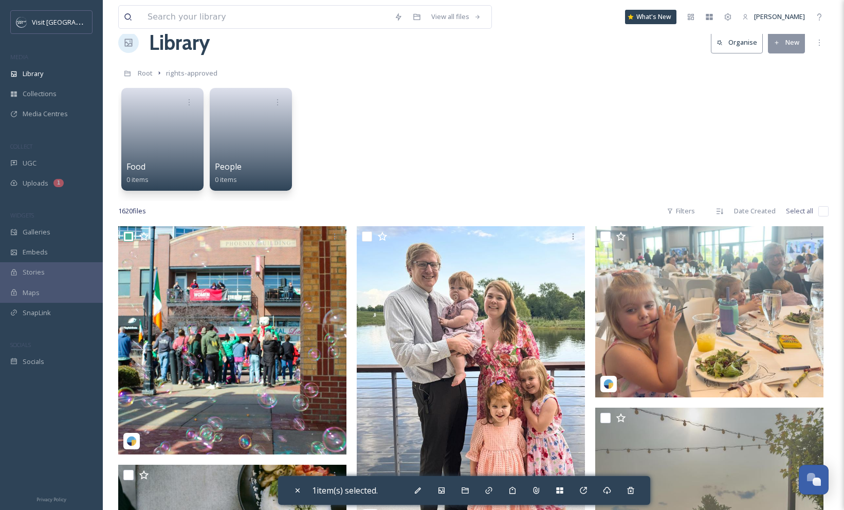
scroll to position [24, 0]
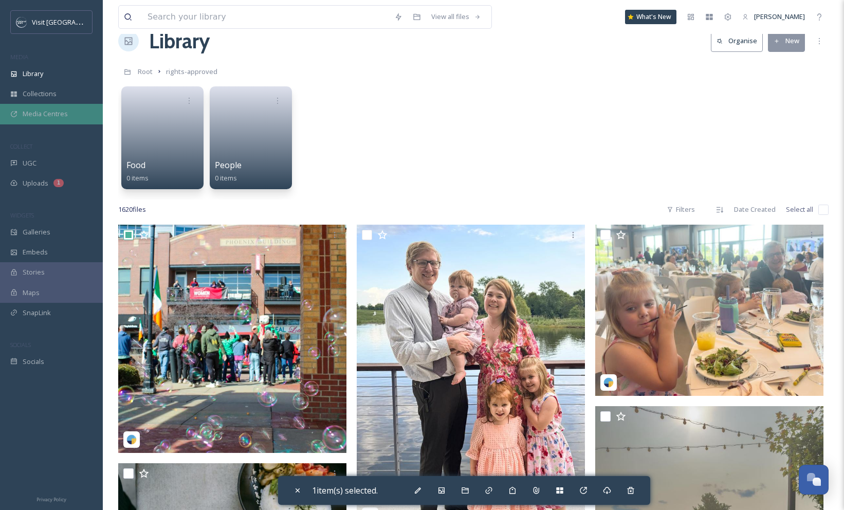
click at [26, 115] on span "Media Centres" at bounding box center [45, 114] width 45 height 10
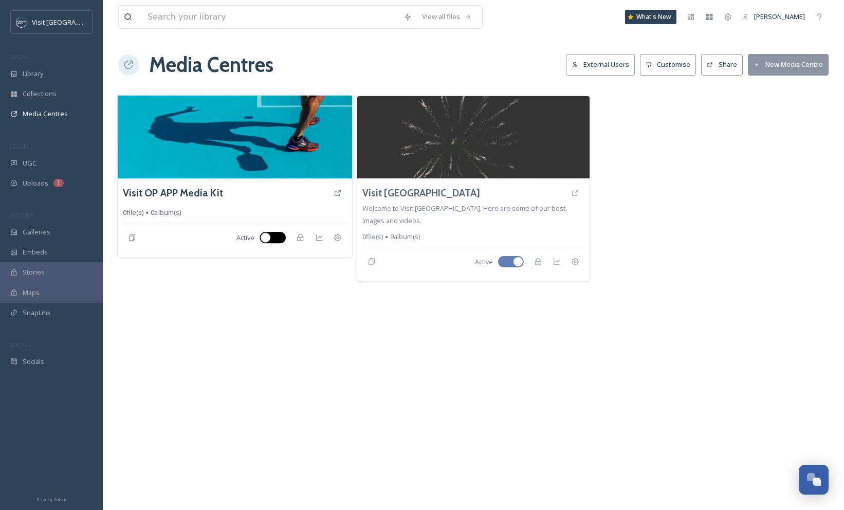
click at [270, 238] on div at bounding box center [267, 237] width 7 height 5
checkbox input "true"
click at [240, 236] on span "Active" at bounding box center [245, 238] width 18 height 10
click at [249, 240] on span "Active" at bounding box center [245, 238] width 18 height 10
click at [168, 212] on span "0 album(s)" at bounding box center [166, 213] width 30 height 10
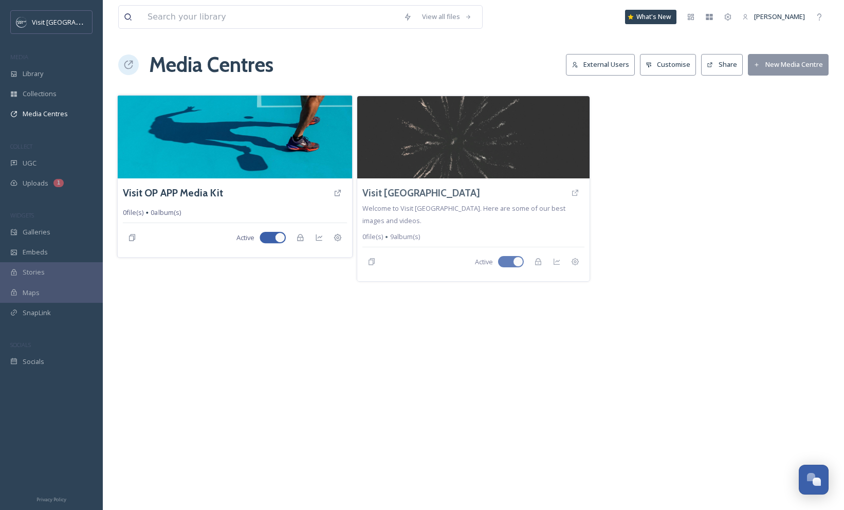
click at [168, 212] on span "0 album(s)" at bounding box center [166, 213] width 30 height 10
click at [338, 239] on icon at bounding box center [337, 237] width 8 height 8
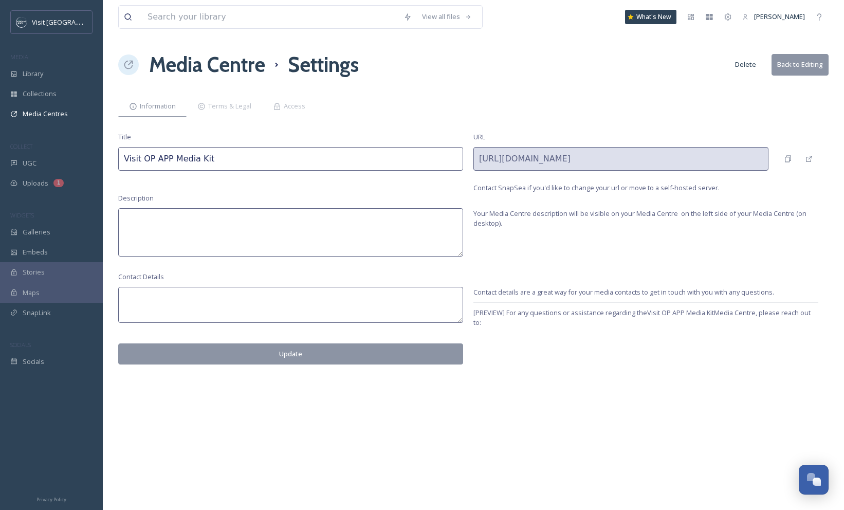
click at [298, 345] on button "Update" at bounding box center [290, 353] width 345 height 21
click at [792, 66] on button "Back to Editing" at bounding box center [799, 64] width 57 height 21
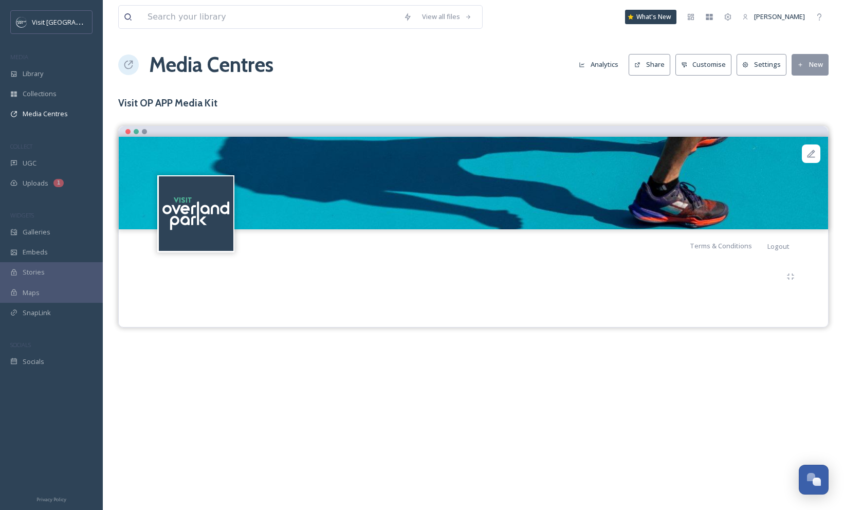
click at [713, 64] on button "Customise" at bounding box center [703, 64] width 57 height 21
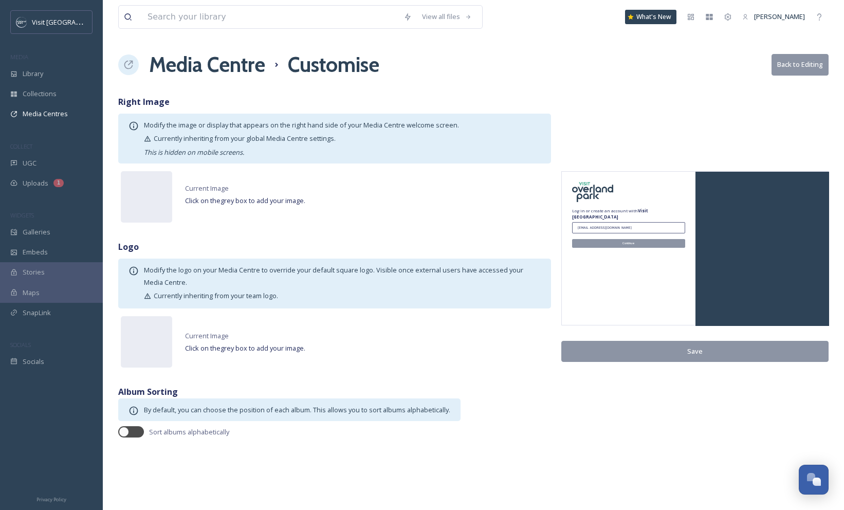
click at [793, 67] on button "Back to Editing" at bounding box center [799, 64] width 57 height 21
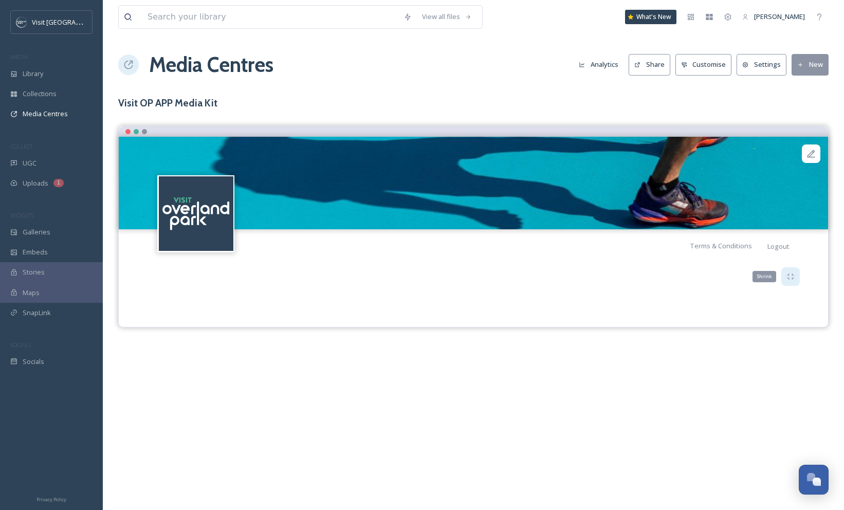
click at [788, 279] on icon at bounding box center [789, 276] width 7 height 6
click at [548, 263] on div at bounding box center [549, 286] width 539 height 49
click at [816, 14] on icon at bounding box center [819, 17] width 8 height 8
